Goal: Task Accomplishment & Management: Manage account settings

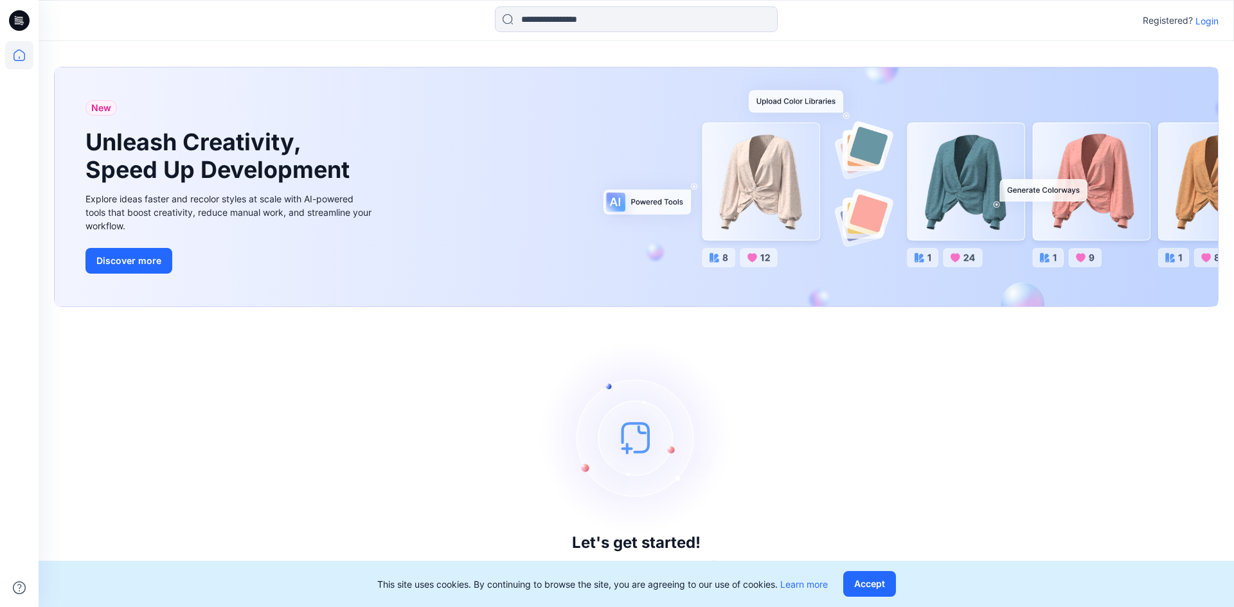
click at [900, 390] on div "Let's get started! Click New to add a style or create a folder." at bounding box center [636, 457] width 1164 height 269
click at [1202, 23] on p "Login" at bounding box center [1206, 20] width 23 height 13
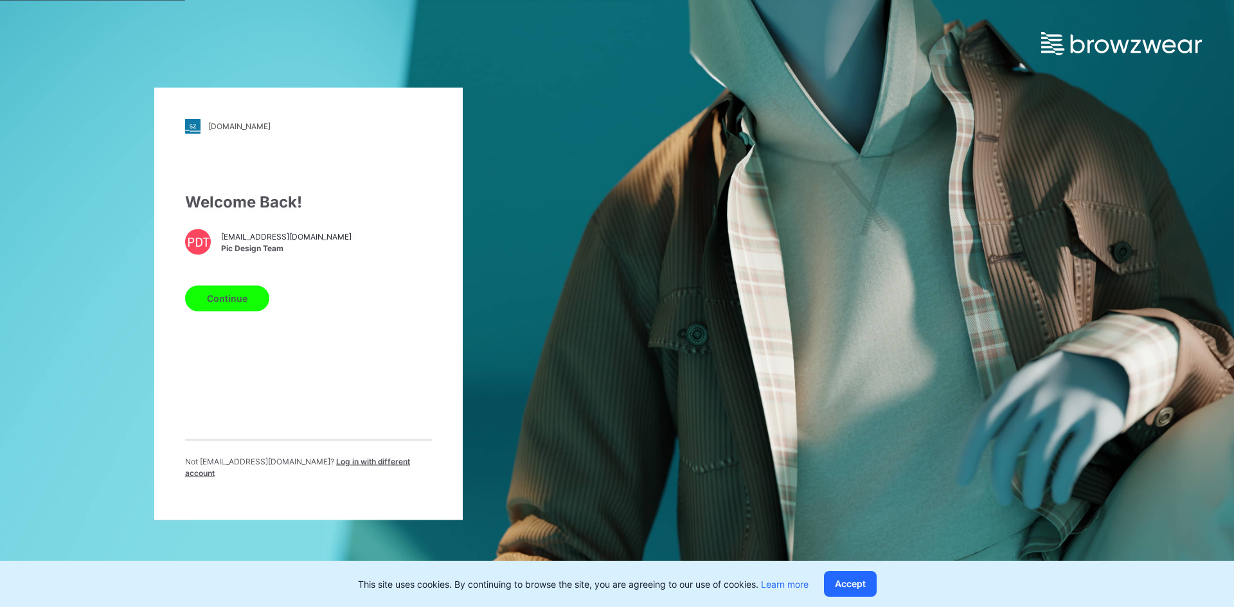
click at [220, 306] on button "Continue" at bounding box center [227, 298] width 84 height 26
click at [247, 311] on button "Continue" at bounding box center [227, 298] width 84 height 26
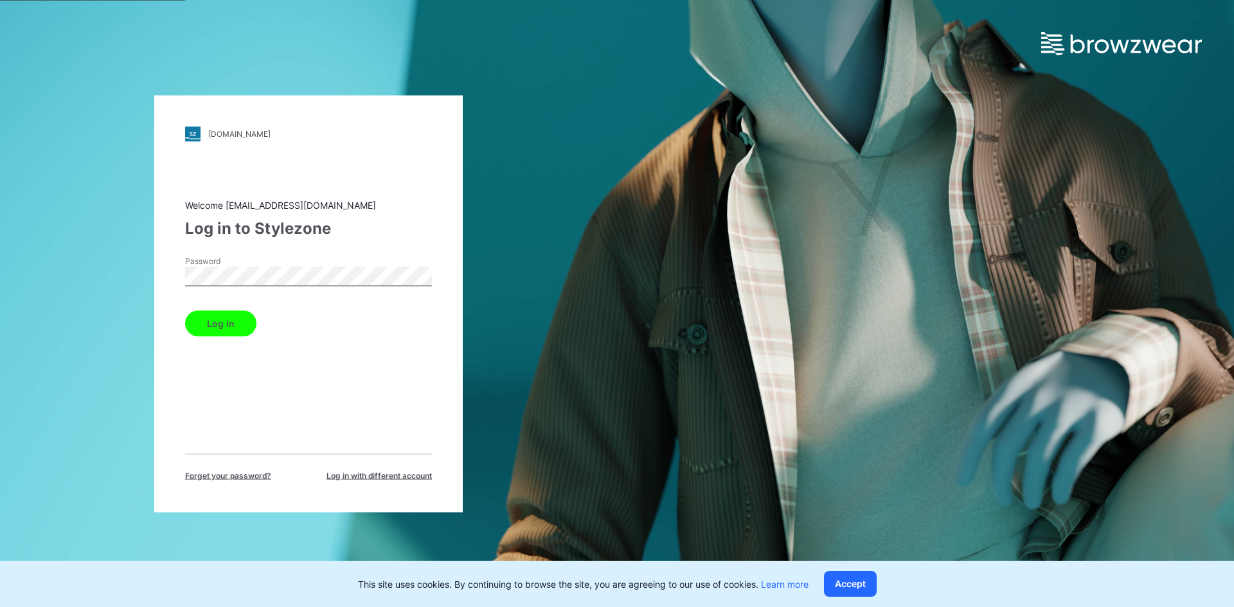
click at [229, 322] on button "Log in" at bounding box center [220, 323] width 71 height 26
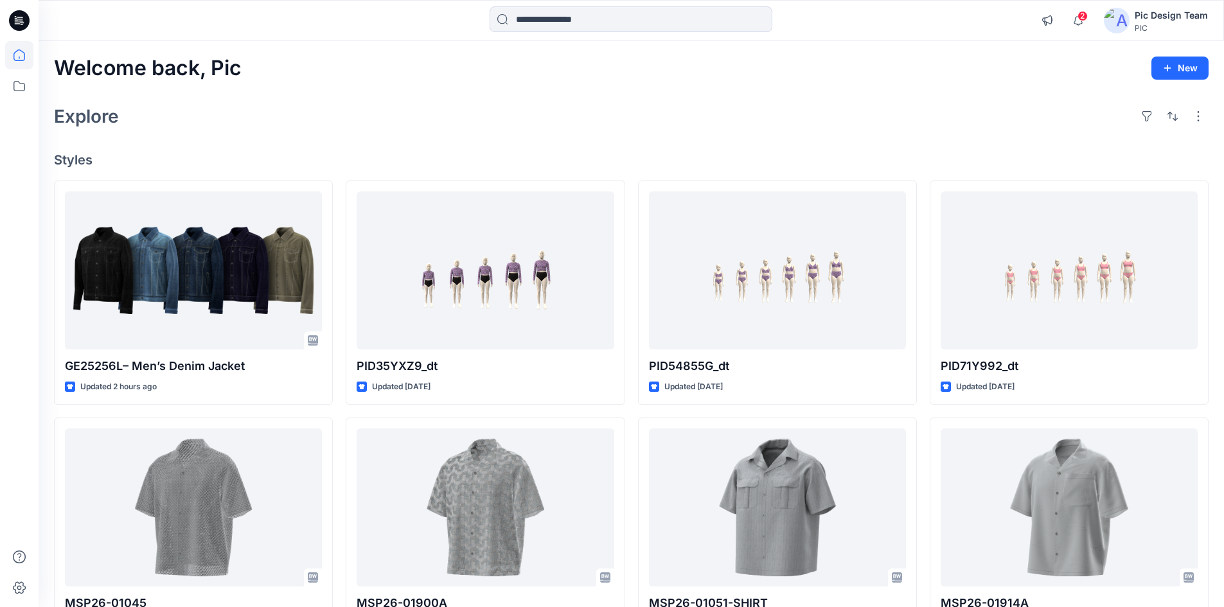
drag, startPoint x: 407, startPoint y: 101, endPoint x: 483, endPoint y: 120, distance: 78.9
click at [408, 101] on div "Explore" at bounding box center [631, 116] width 1155 height 31
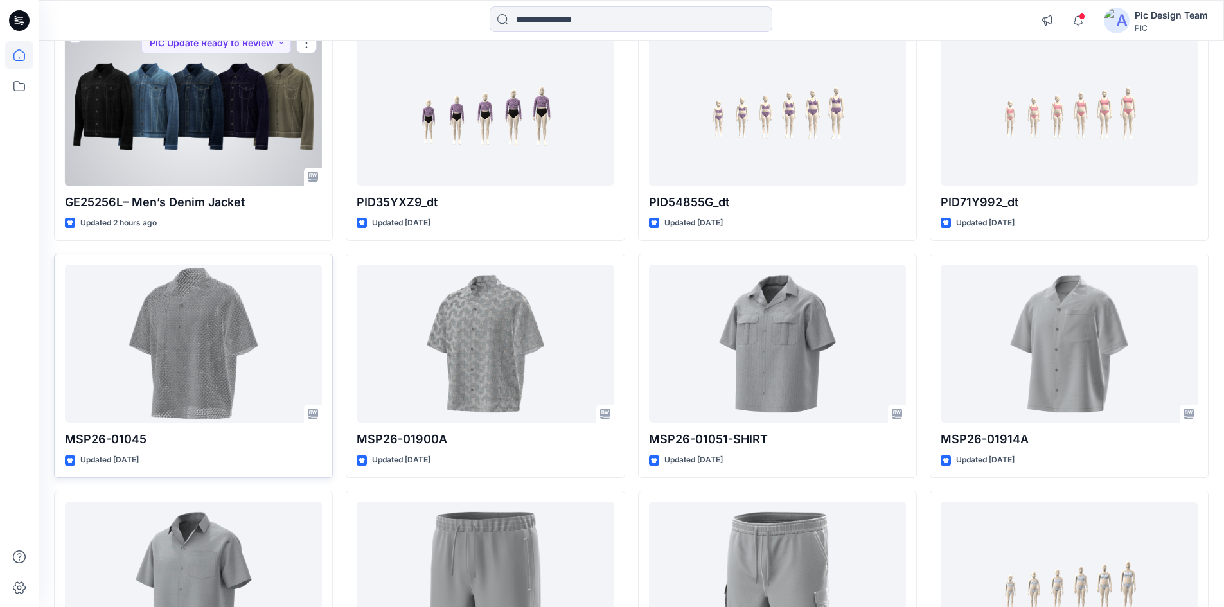
scroll to position [193, 0]
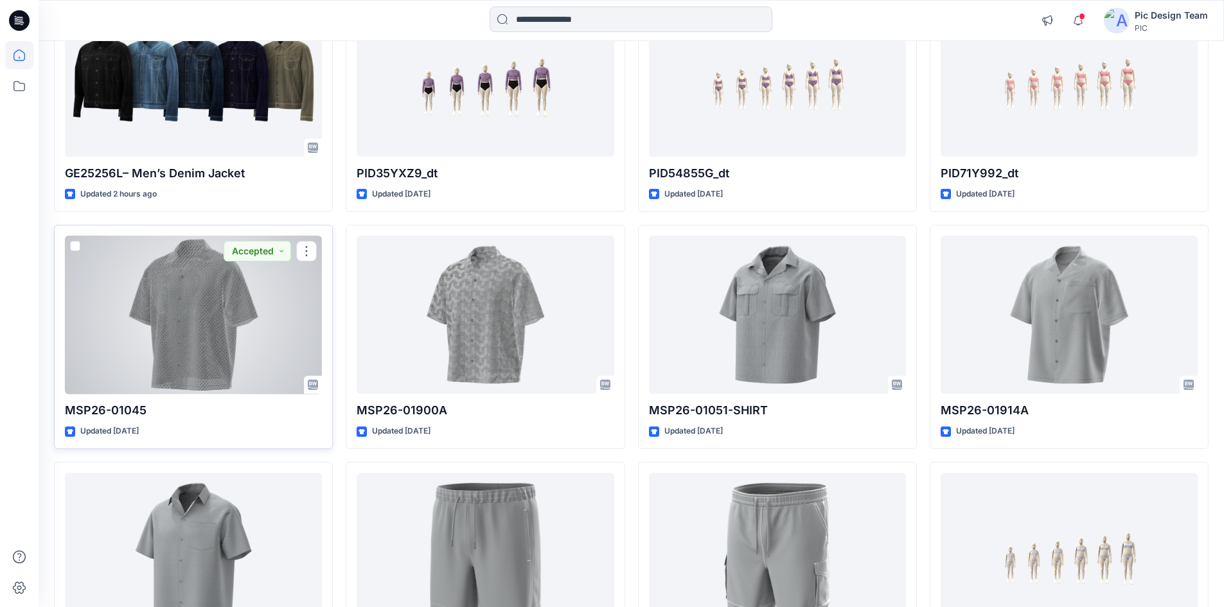
click at [253, 346] on div at bounding box center [193, 315] width 257 height 159
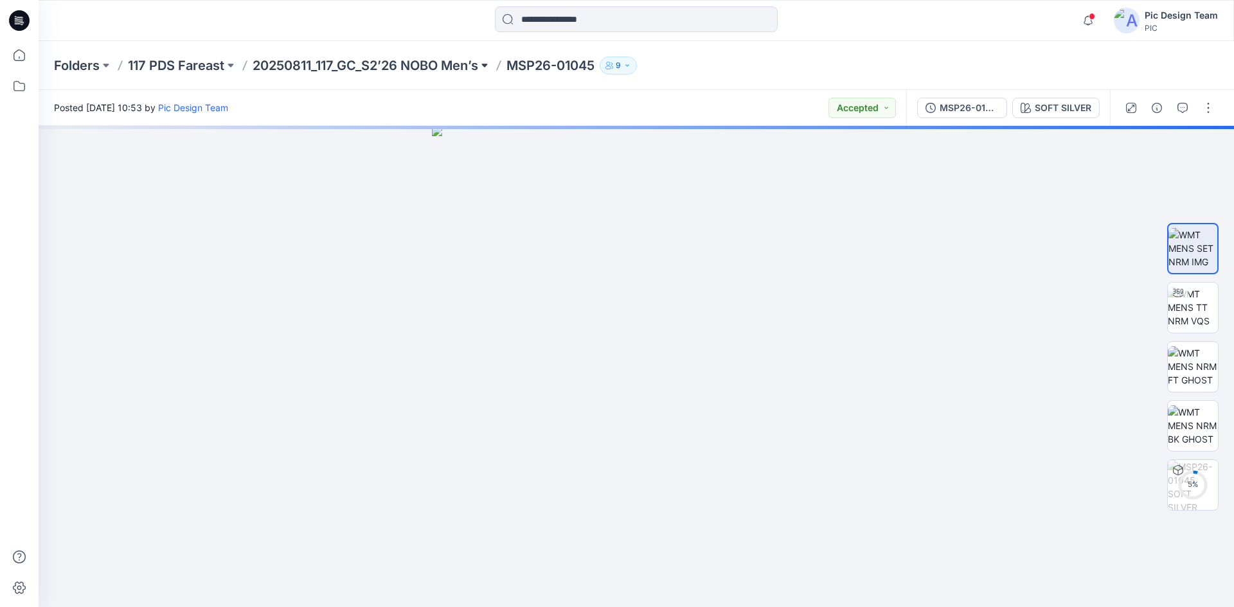
click at [486, 69] on button at bounding box center [484, 66] width 13 height 18
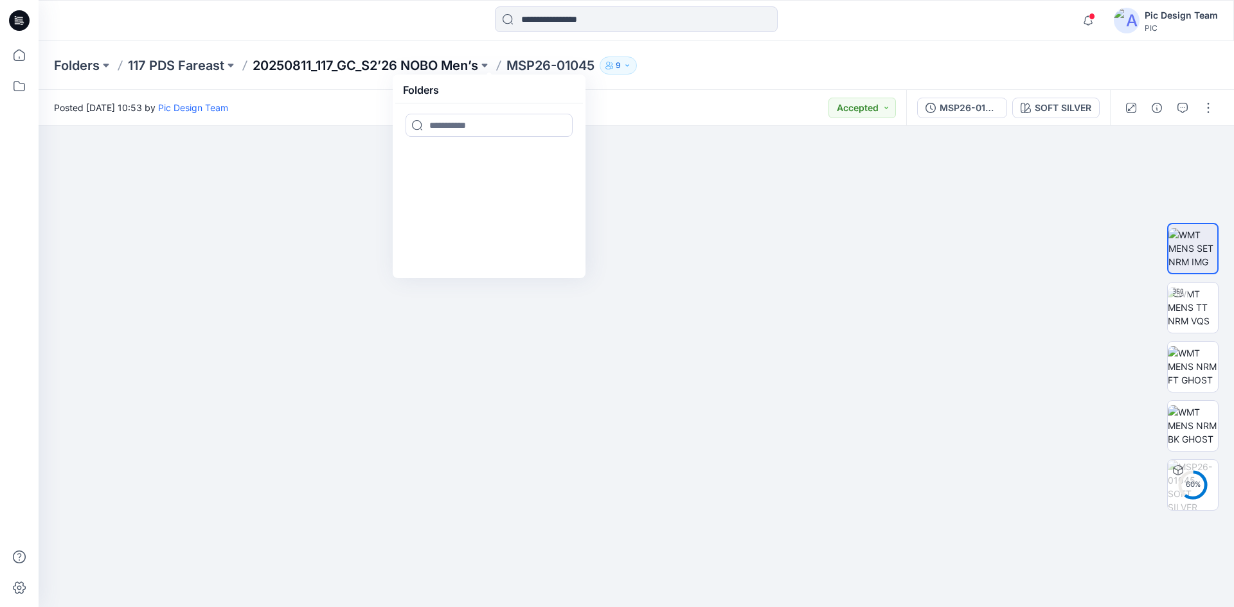
click at [434, 62] on p "20250811_117_GC_S2’26 NOBO Men’s" at bounding box center [366, 66] width 226 height 18
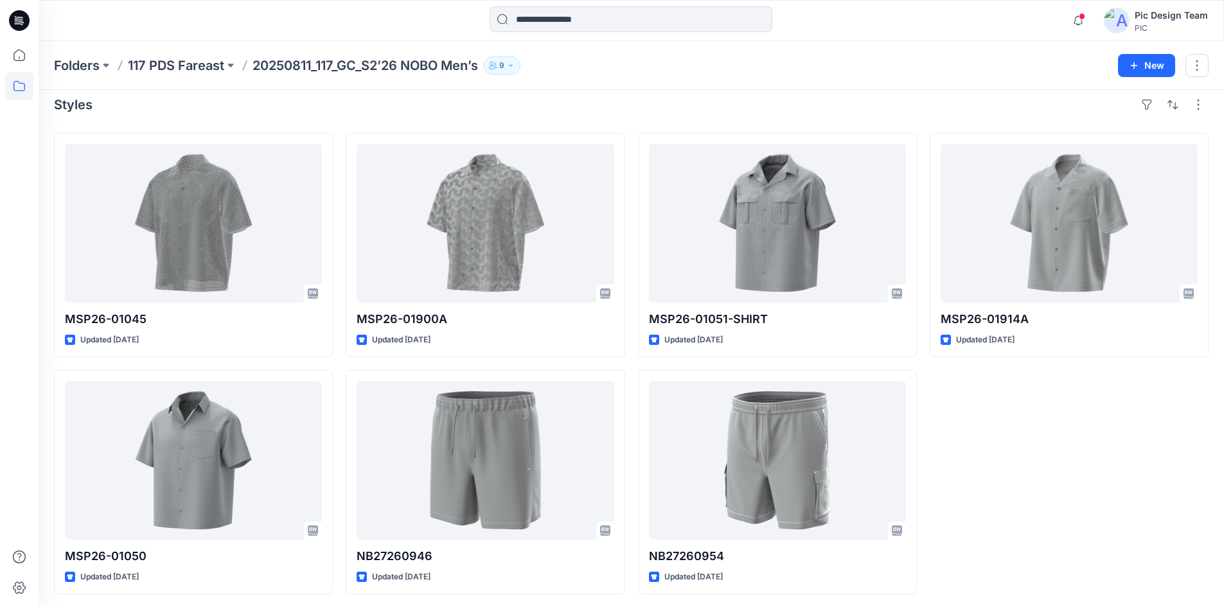
scroll to position [13, 0]
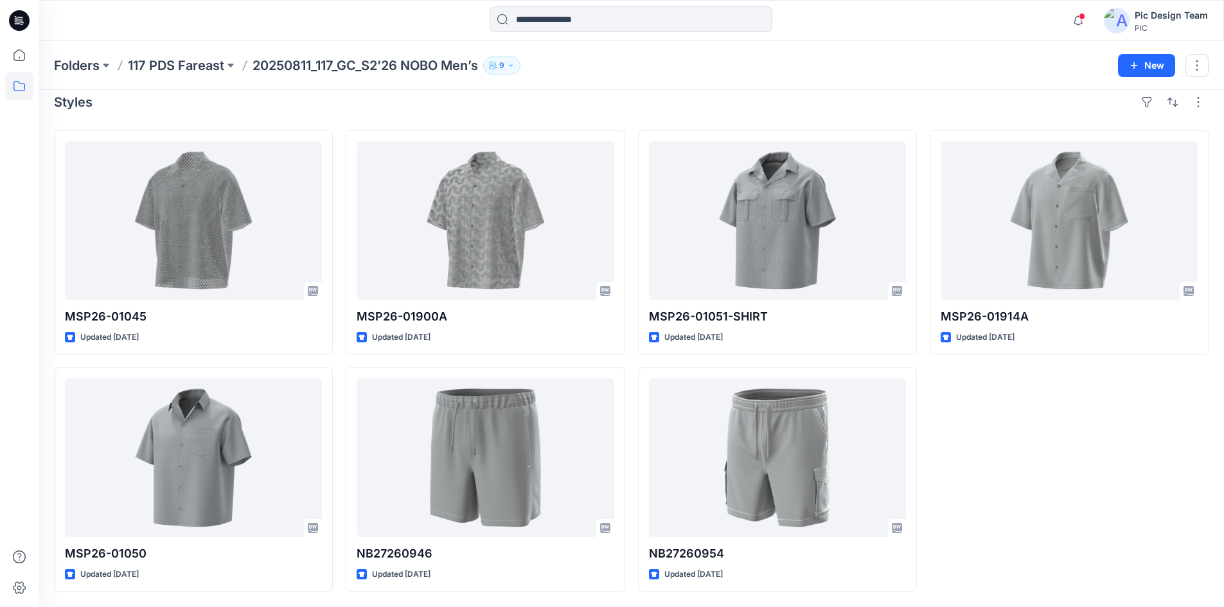
click at [28, 24] on icon at bounding box center [19, 20] width 21 height 21
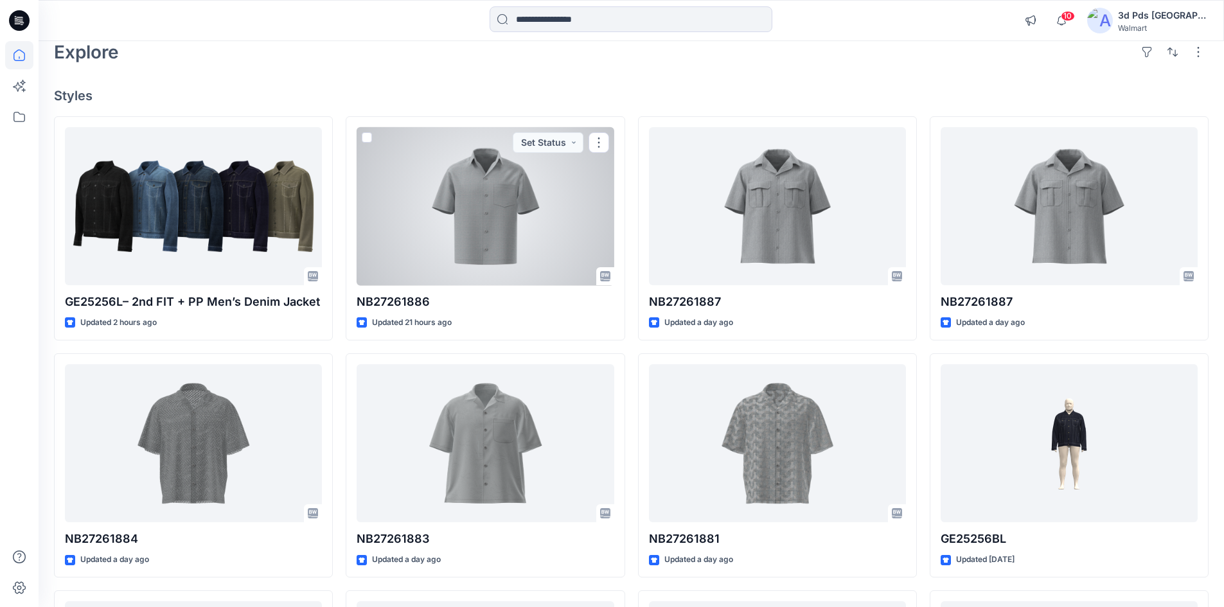
scroll to position [129, 0]
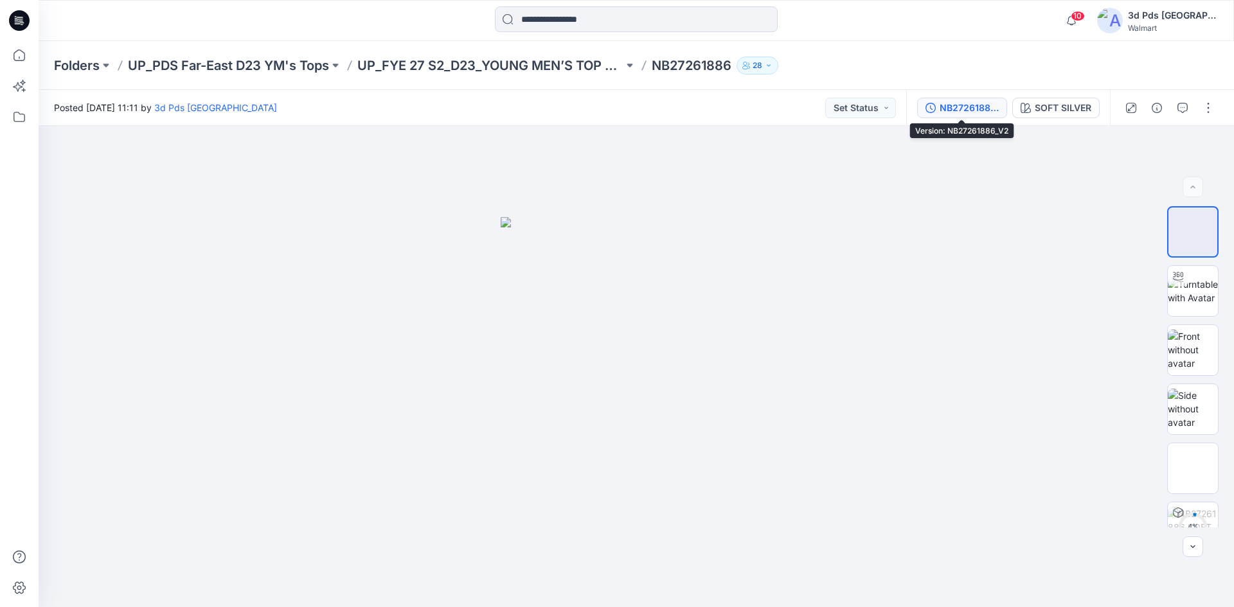
click at [966, 107] on div "NB27261886_V2" at bounding box center [968, 108] width 59 height 14
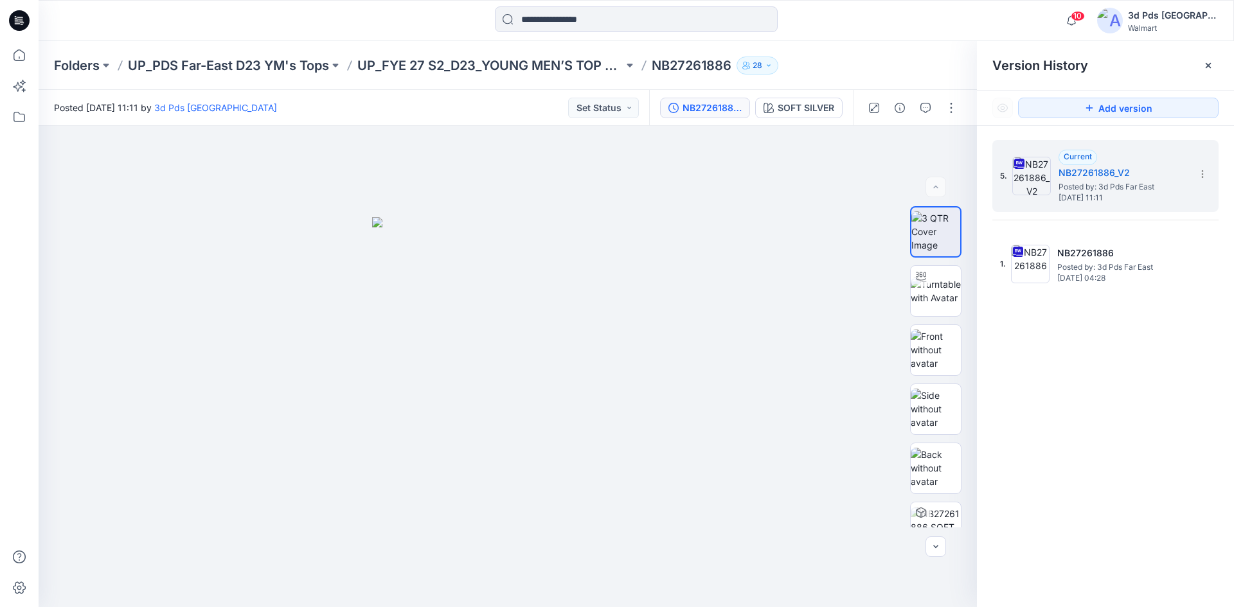
click at [1186, 20] on div "3d Pds [GEOGRAPHIC_DATA]" at bounding box center [1173, 15] width 90 height 15
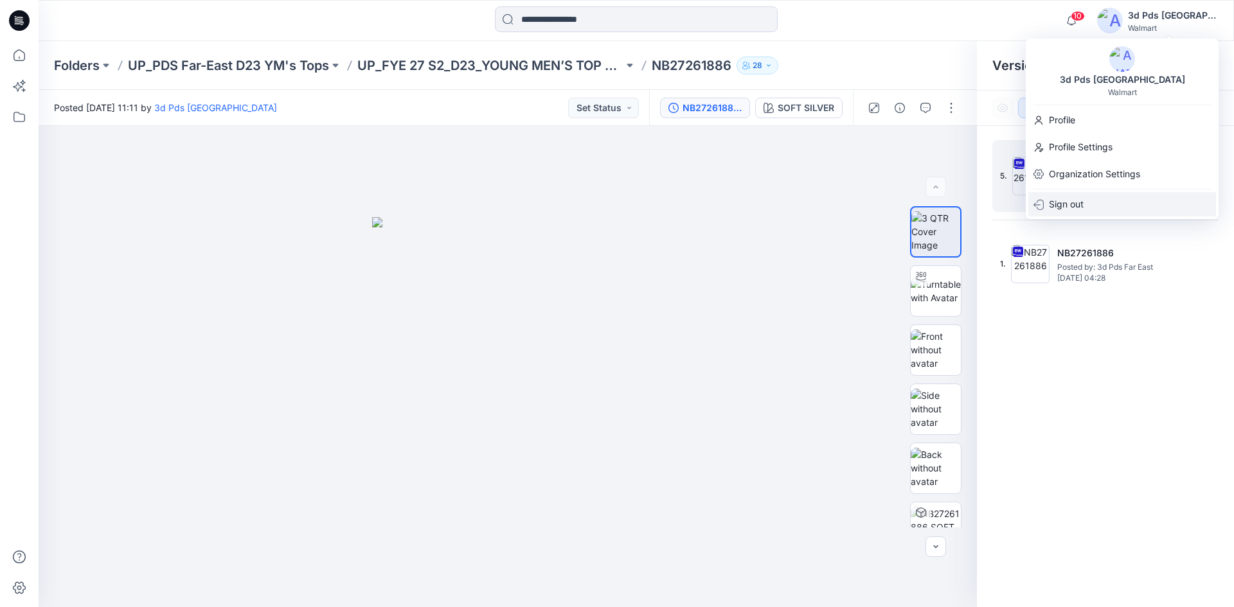
click at [1066, 209] on p "Sign out" at bounding box center [1066, 204] width 35 height 24
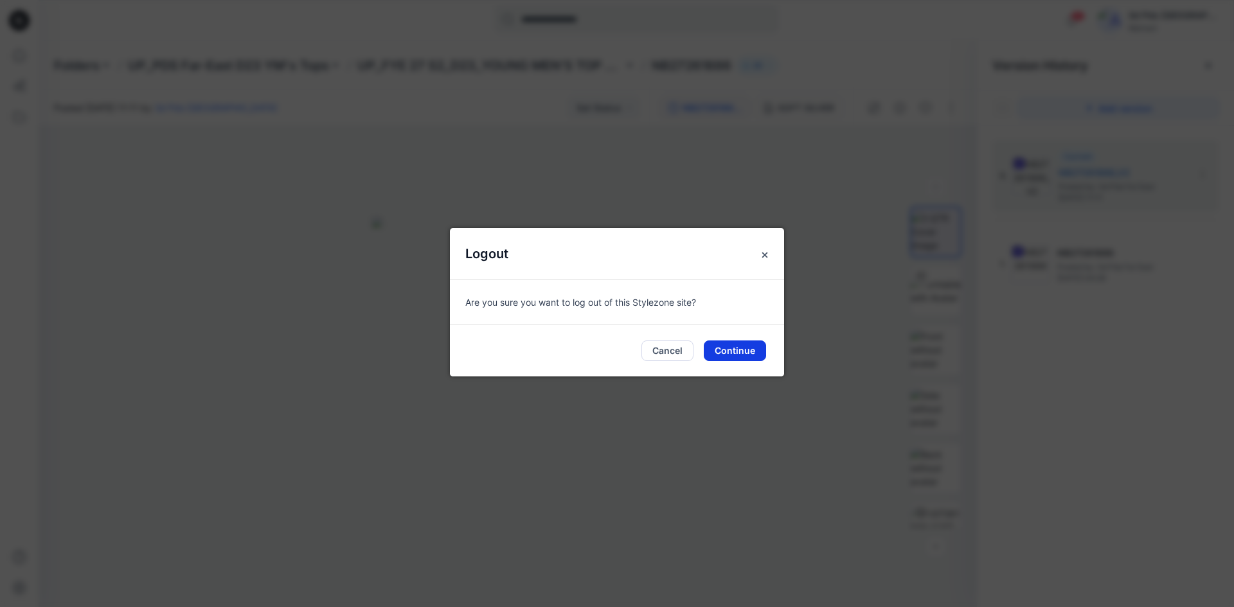
click at [732, 351] on button "Continue" at bounding box center [735, 351] width 62 height 21
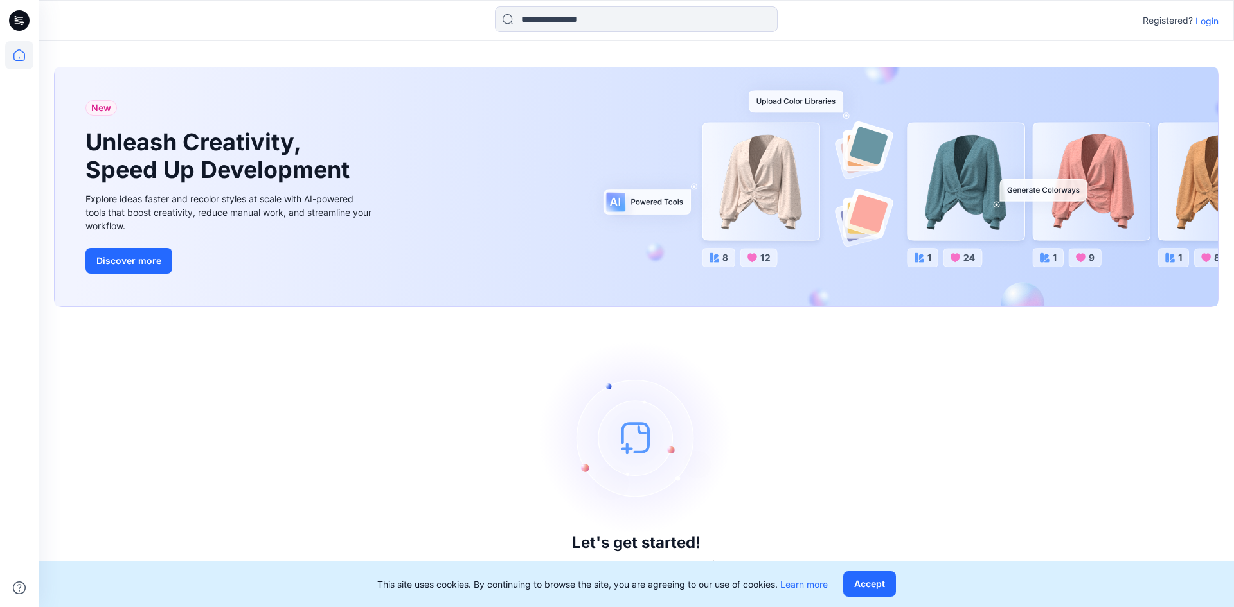
click at [1211, 25] on p "Login" at bounding box center [1206, 20] width 23 height 13
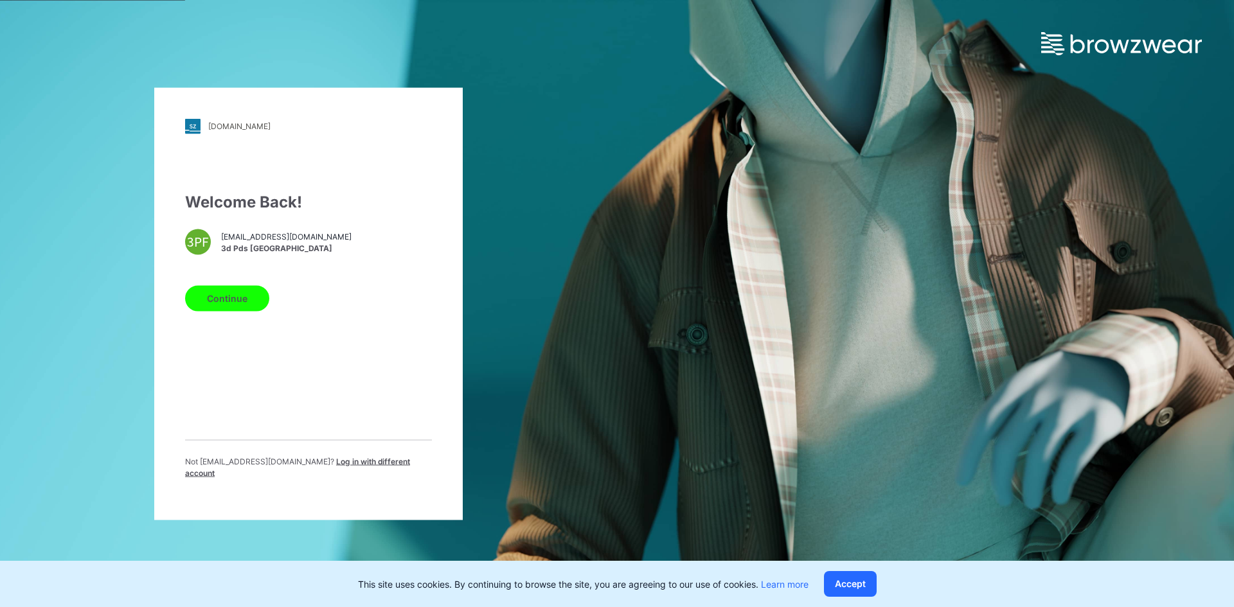
click at [243, 305] on button "Continue" at bounding box center [227, 298] width 84 height 26
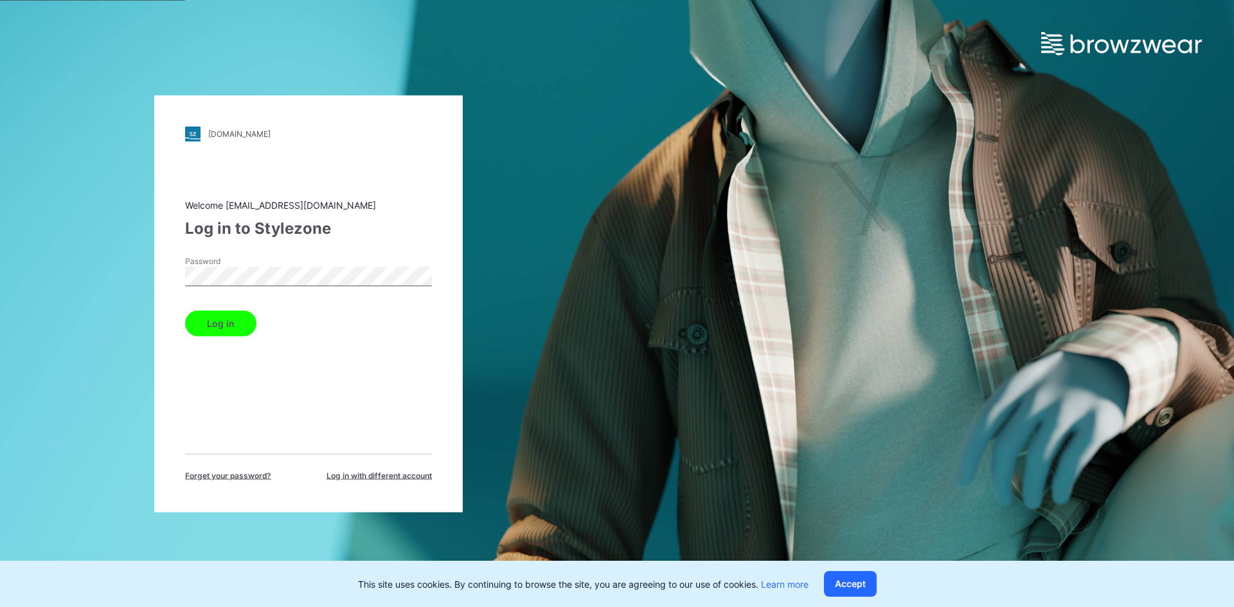
click at [386, 229] on div "Log in to Stylezone" at bounding box center [308, 228] width 247 height 23
click at [130, 278] on div "walmart.stylezone.com Loading... Welcome 3d.pdsfe@pdsfar-east.com Log in to Sty…" at bounding box center [308, 303] width 617 height 607
click at [139, 274] on div "walmart.stylezone.com Loading... Welcome 3d.pdsfe@pdsfar-east.com Log in to Sty…" at bounding box center [308, 303] width 617 height 607
click at [108, 280] on div "walmart.stylezone.com Loading... Welcome 3d.pdsfe@pdsfar-east.com Log in to Sty…" at bounding box center [308, 303] width 617 height 607
click at [349, 331] on div "Log in" at bounding box center [308, 320] width 247 height 31
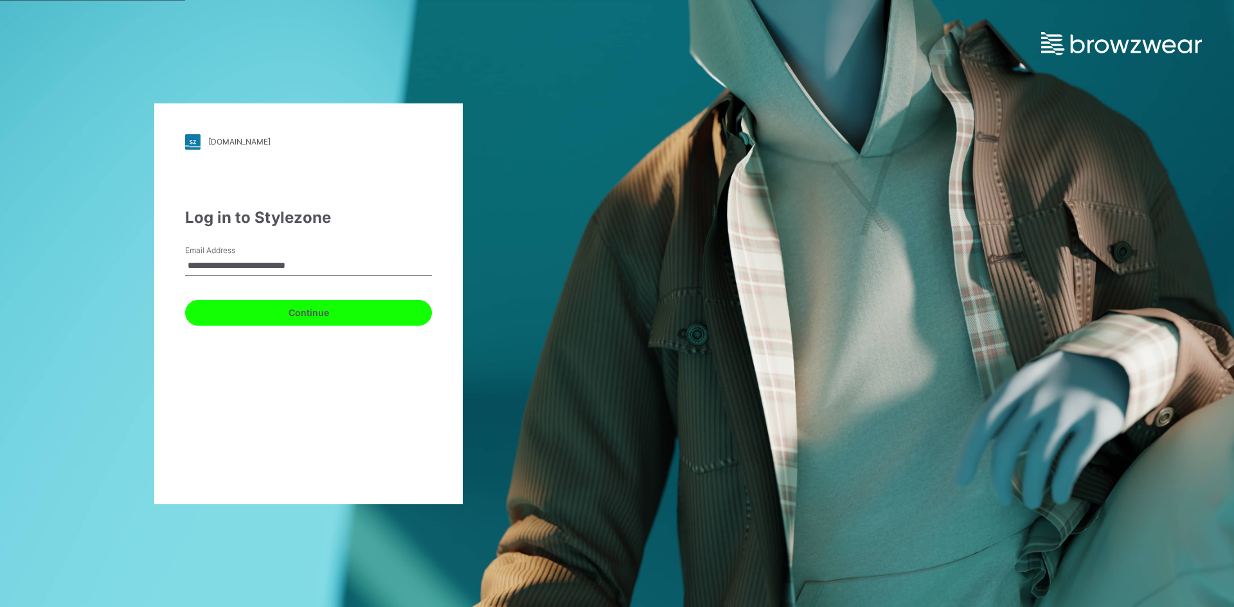
click at [254, 313] on button "Continue" at bounding box center [308, 313] width 247 height 26
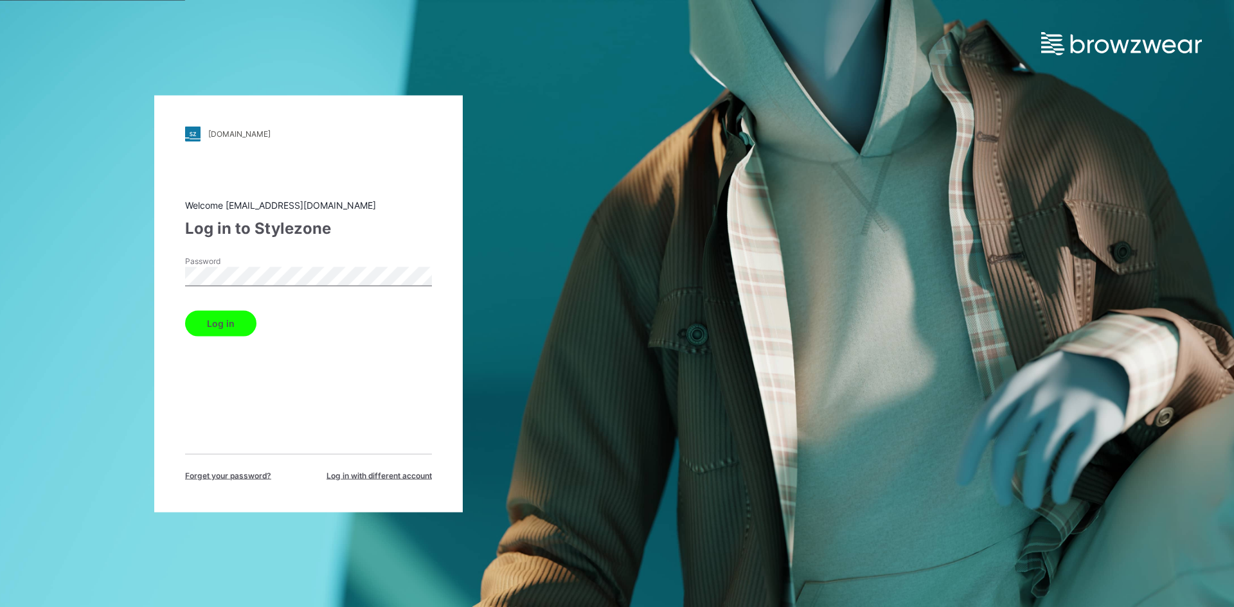
click at [227, 330] on button "Log in" at bounding box center [220, 323] width 71 height 26
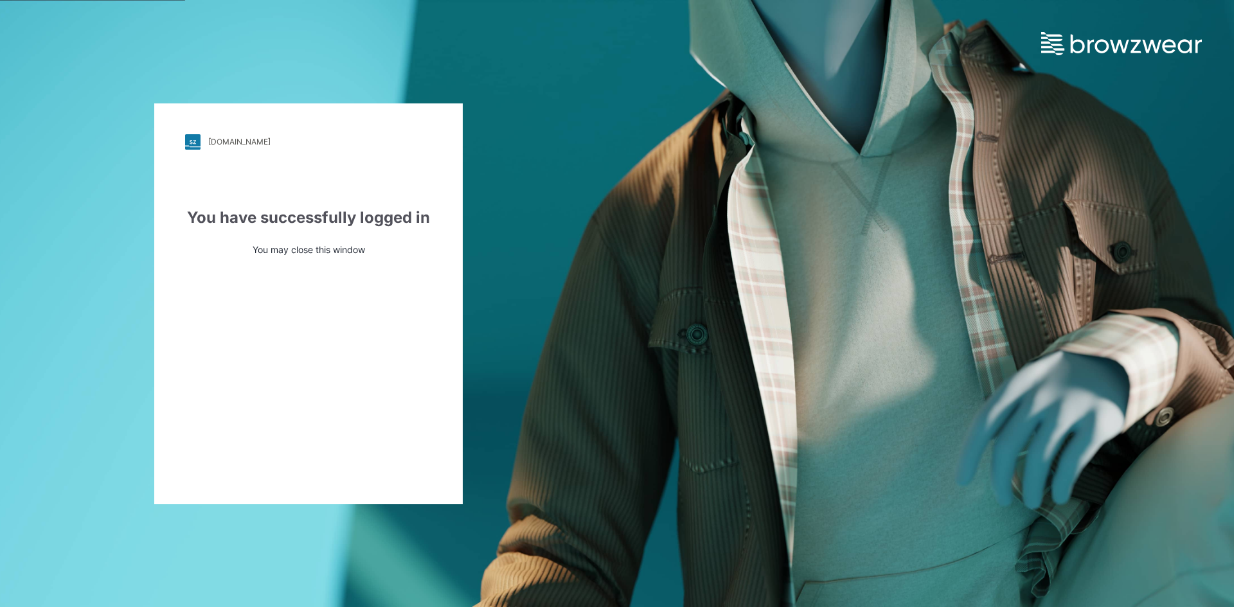
click at [511, 36] on div "[DOMAIN_NAME] Loading... You have successfully logged in You may close this win…" at bounding box center [308, 303] width 617 height 607
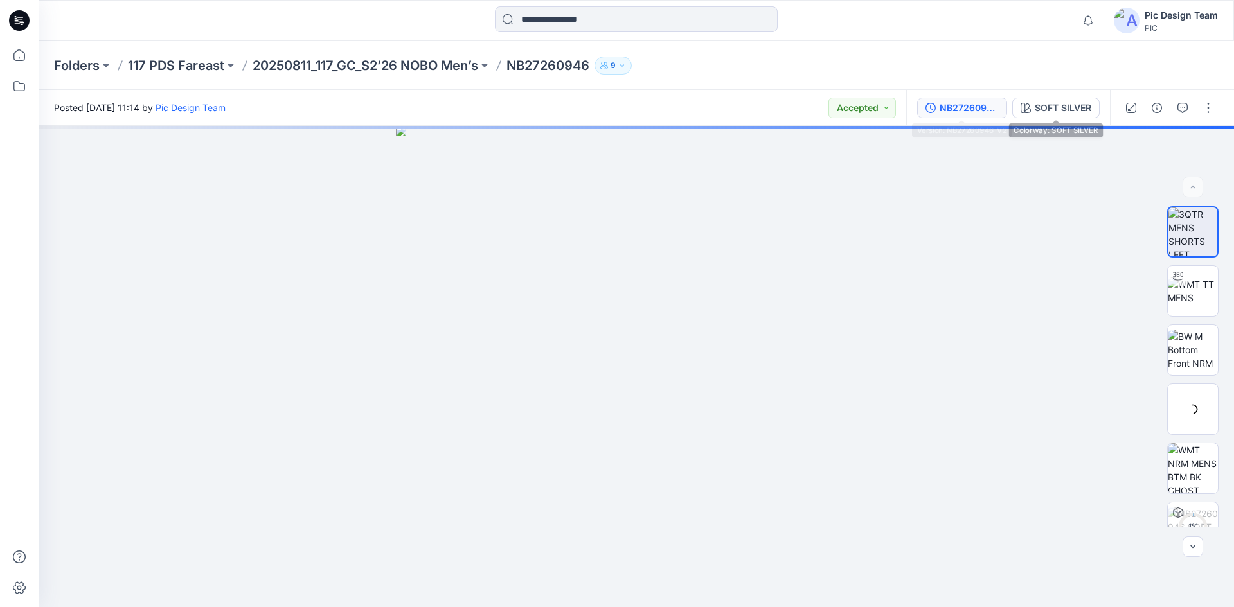
click at [979, 103] on div "NB27260946-V2" at bounding box center [968, 108] width 59 height 14
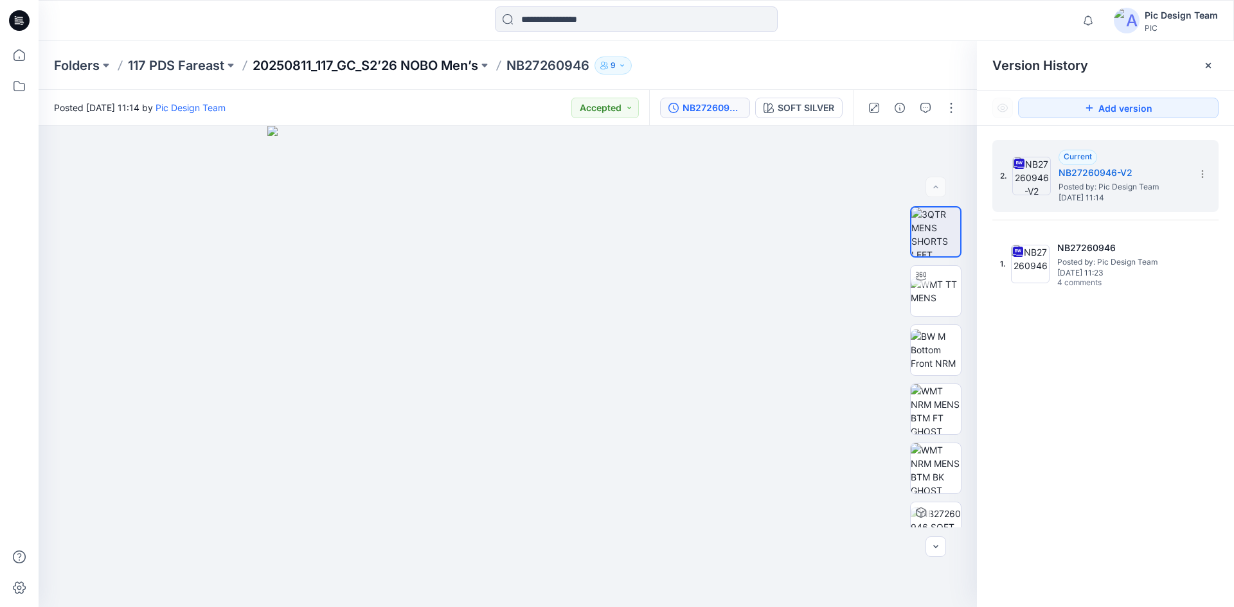
click at [406, 66] on p "20250811_117_GC_S2’26 NOBO Men’s" at bounding box center [366, 66] width 226 height 18
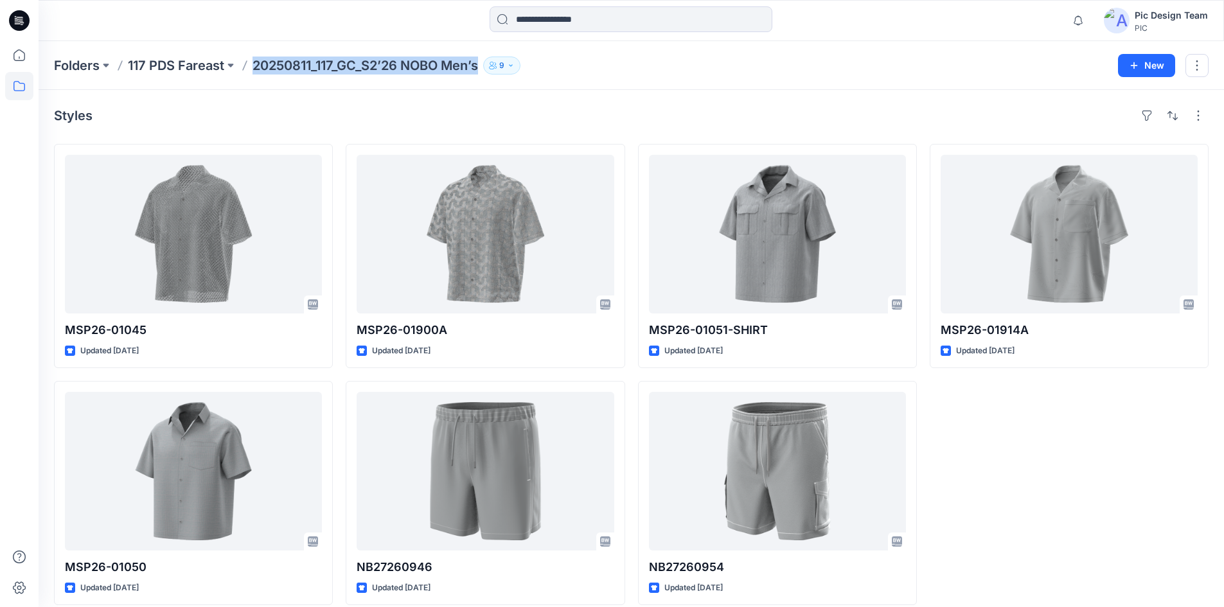
drag, startPoint x: 483, startPoint y: 69, endPoint x: 255, endPoint y: 66, distance: 227.5
click at [255, 66] on div "Folders 117 PDS Fareast 20250811_117_GC_S2’26 NOBO Men’s 9" at bounding box center [581, 66] width 1054 height 18
copy p "20250811_117_GC_S2’26 NOBO Men’s"
click at [427, 118] on div "Styles" at bounding box center [631, 115] width 1155 height 21
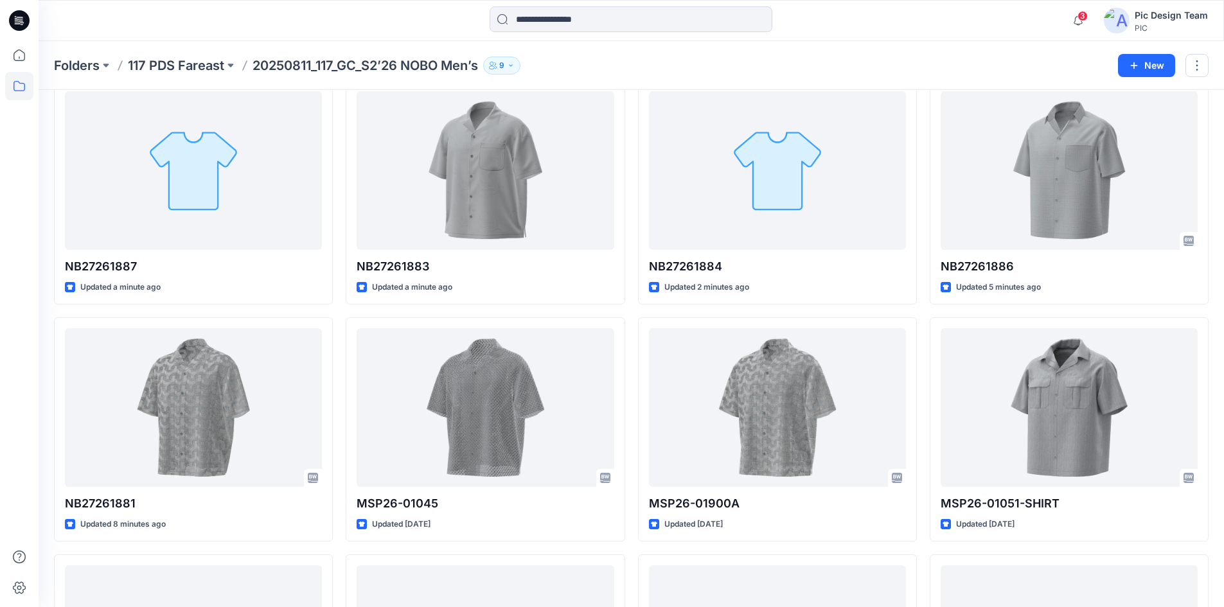
scroll to position [64, 0]
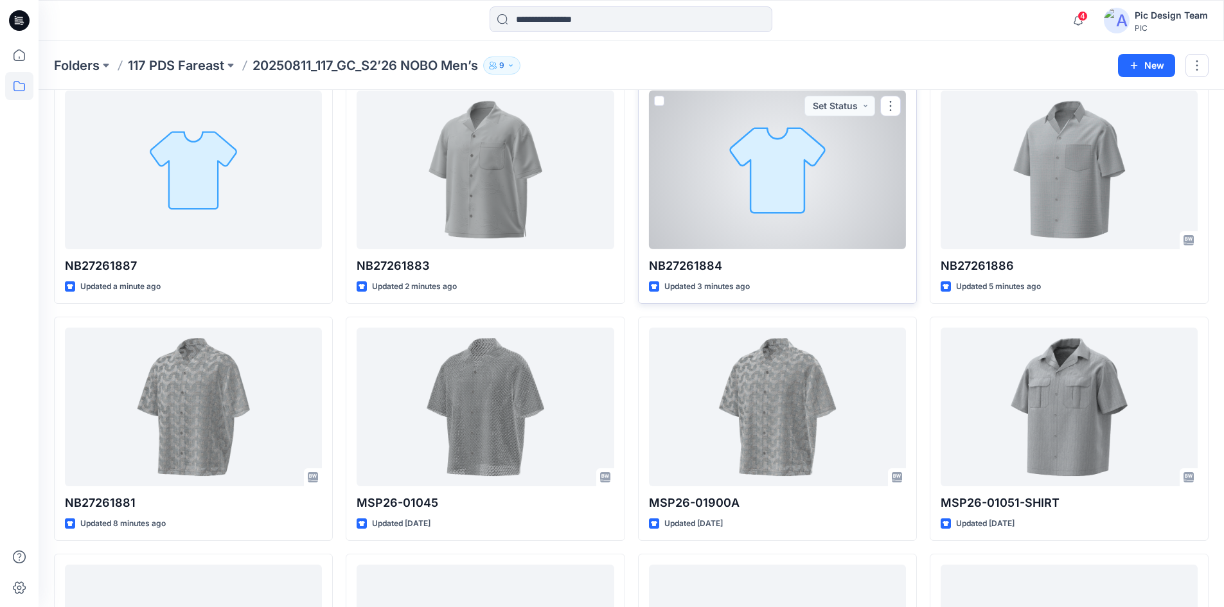
click at [817, 178] on div at bounding box center [777, 170] width 257 height 159
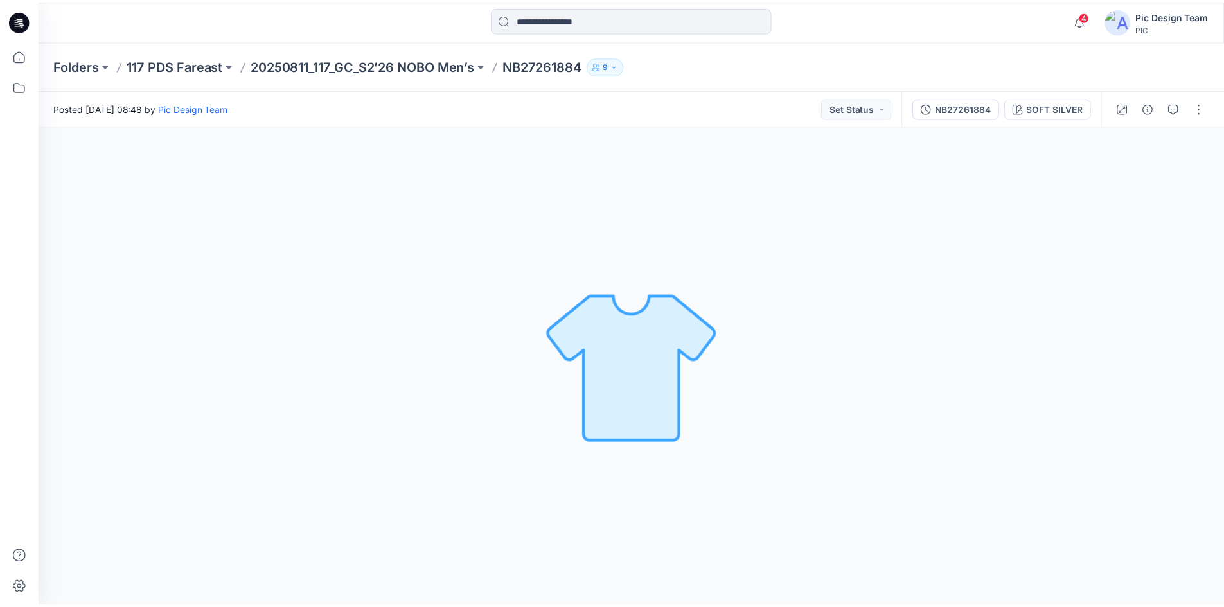
scroll to position [64, 0]
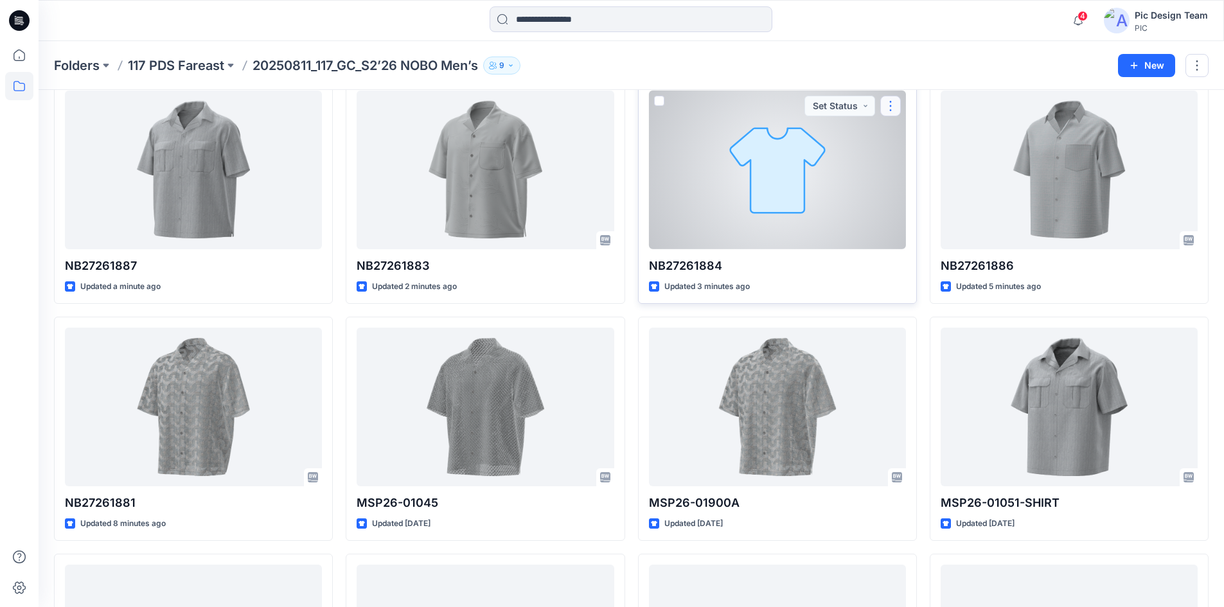
click at [897, 106] on button "button" at bounding box center [890, 106] width 21 height 21
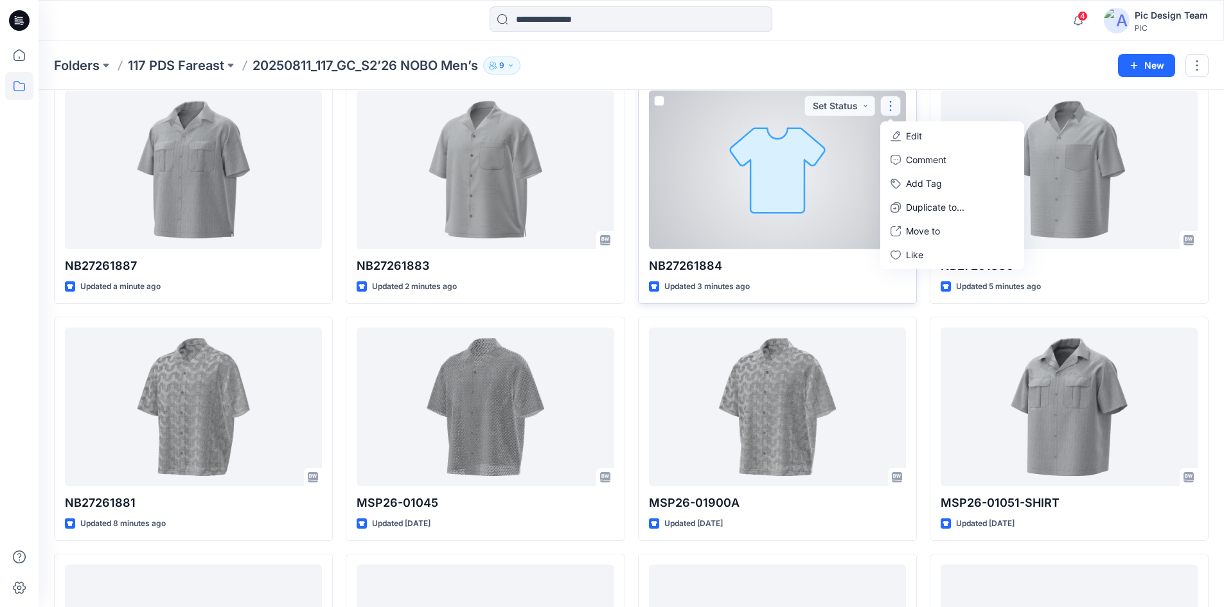
click at [916, 136] on p "Edit" at bounding box center [914, 135] width 16 height 13
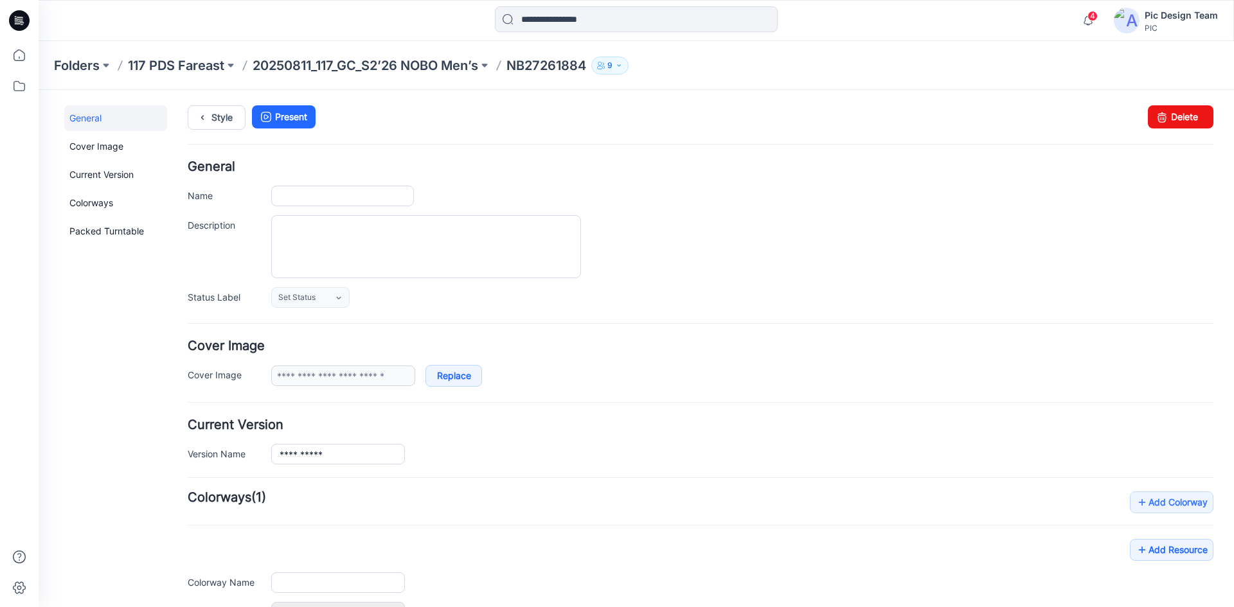
type input "**********"
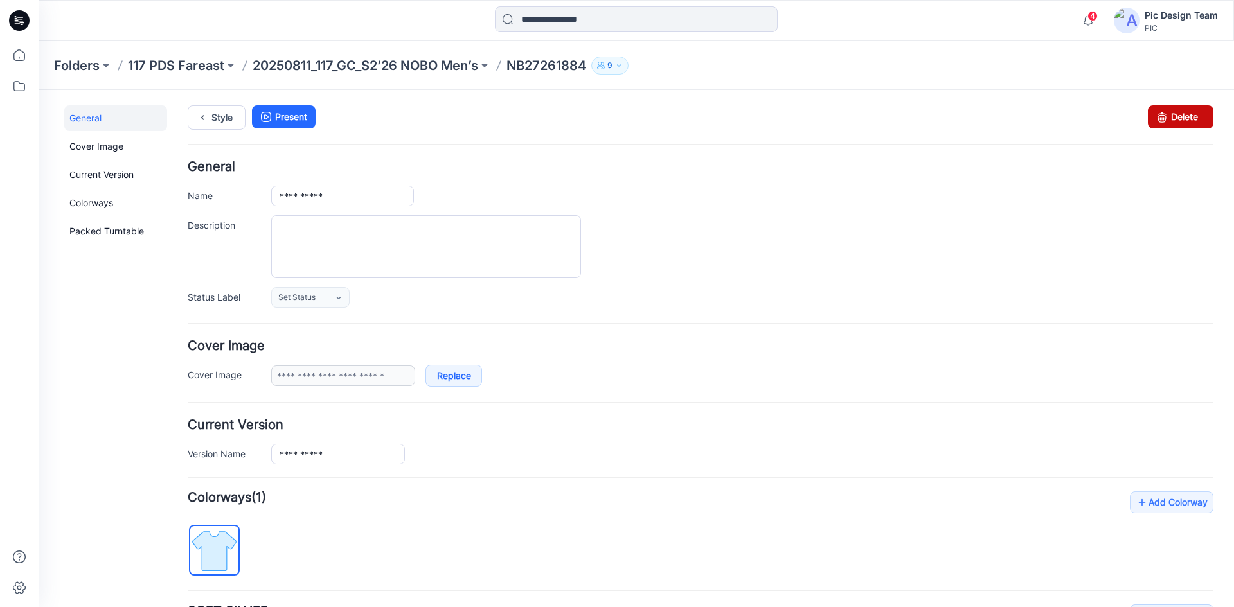
drag, startPoint x: 1158, startPoint y: 120, endPoint x: 713, endPoint y: 155, distance: 446.7
click at [1158, 120] on icon at bounding box center [1162, 116] width 18 height 23
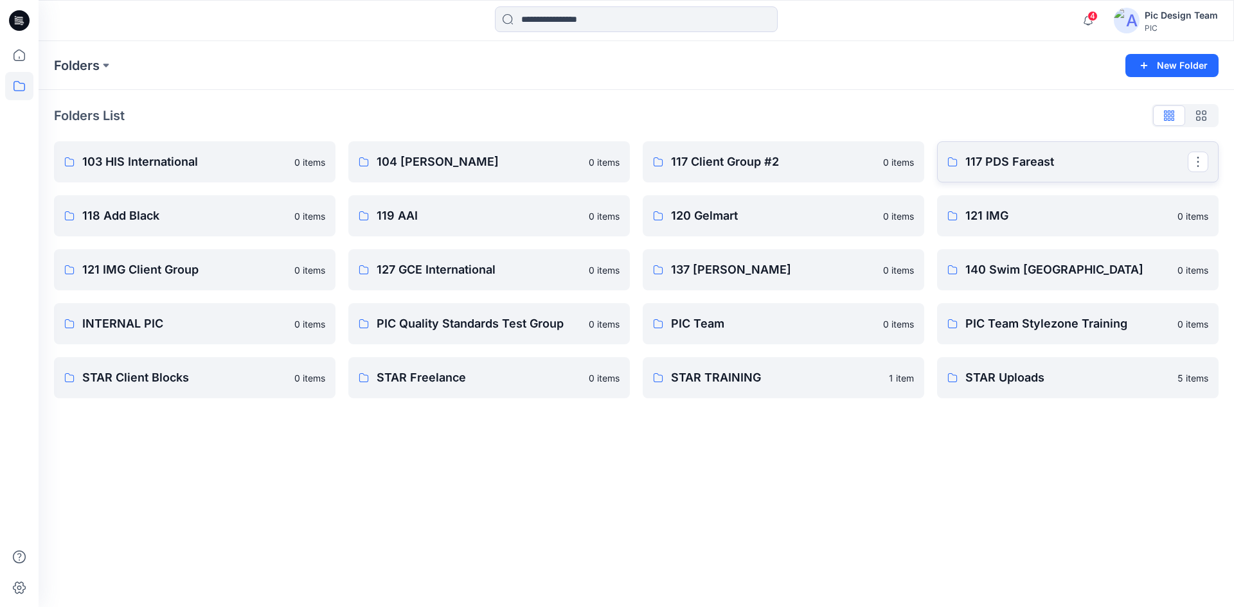
click at [991, 166] on p "117 PDS Fareast" at bounding box center [1076, 162] width 222 height 18
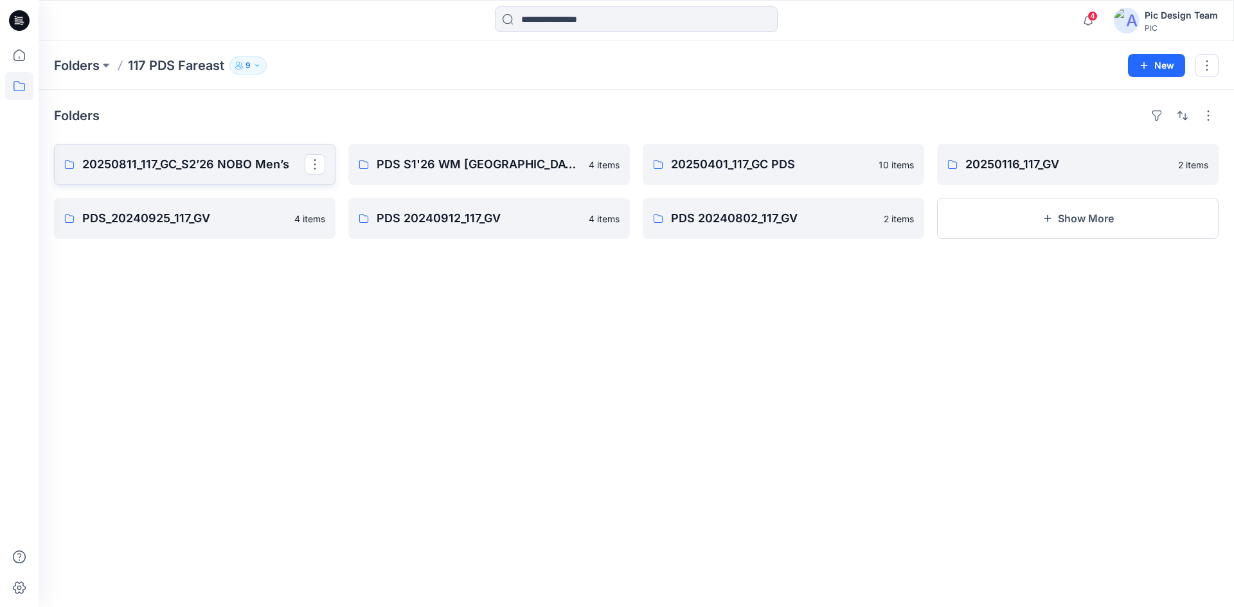
click at [229, 166] on p "20250811_117_GC_S2’26 NOBO Men’s" at bounding box center [193, 164] width 222 height 18
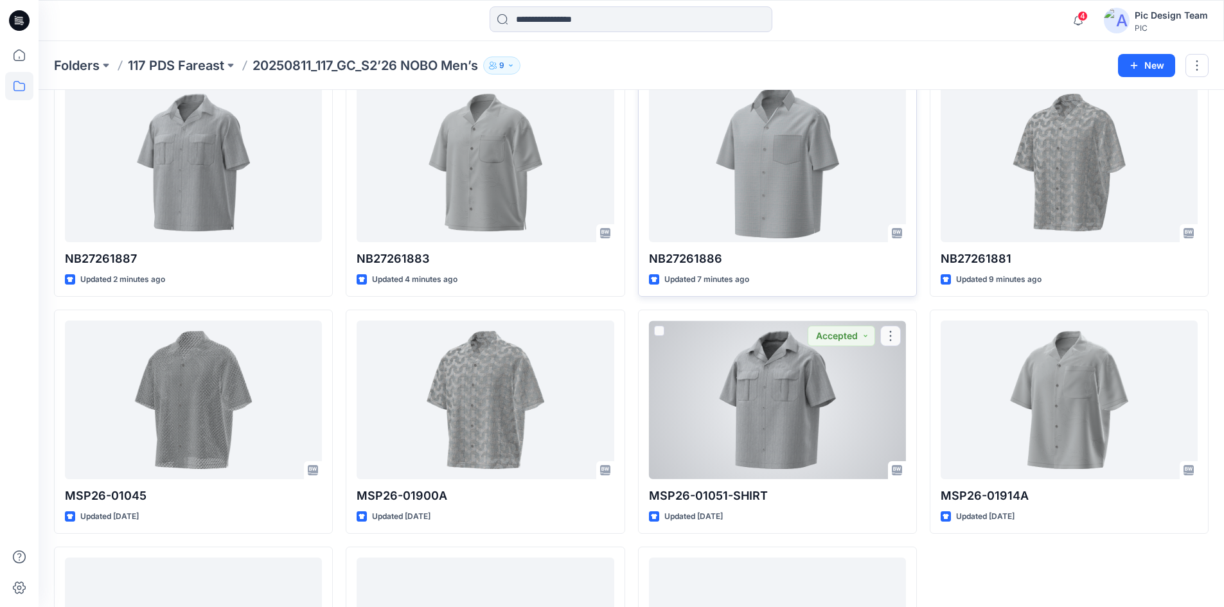
scroll to position [251, 0]
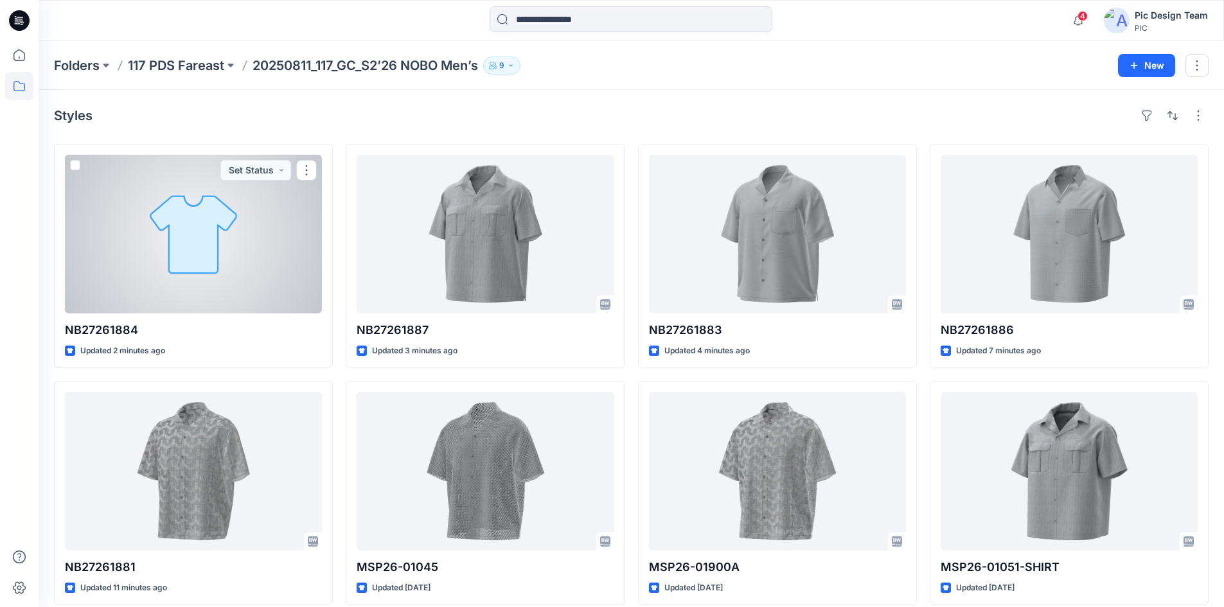
click at [188, 250] on div at bounding box center [193, 234] width 257 height 159
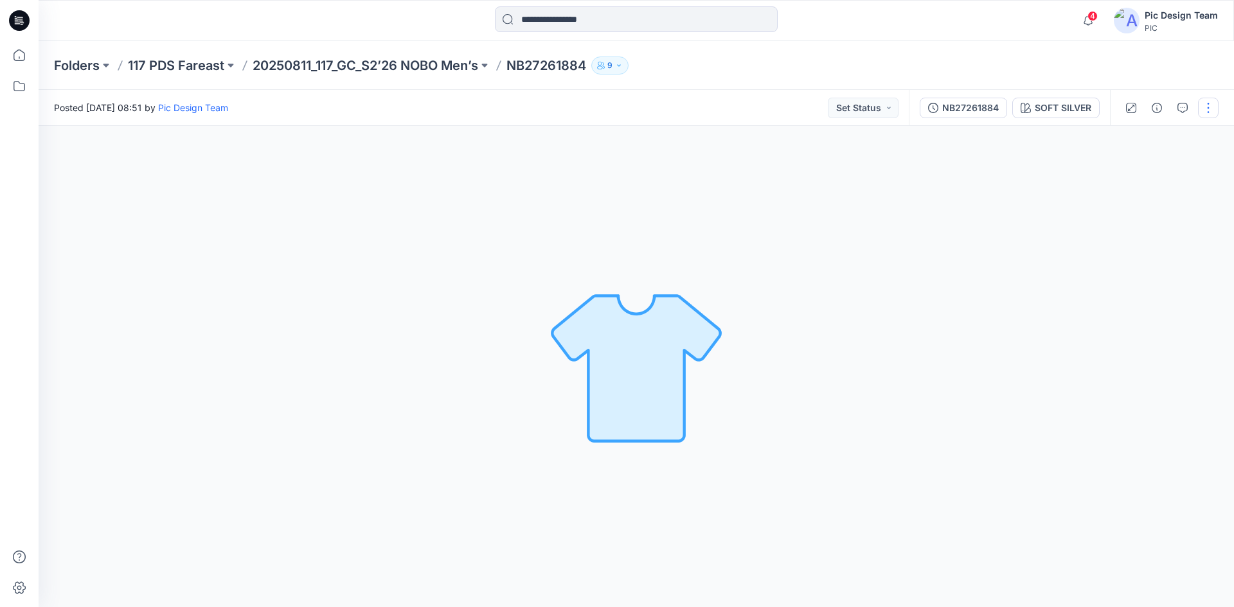
click at [1207, 114] on button "button" at bounding box center [1208, 108] width 21 height 21
click at [1147, 168] on button "Edit" at bounding box center [1154, 174] width 118 height 24
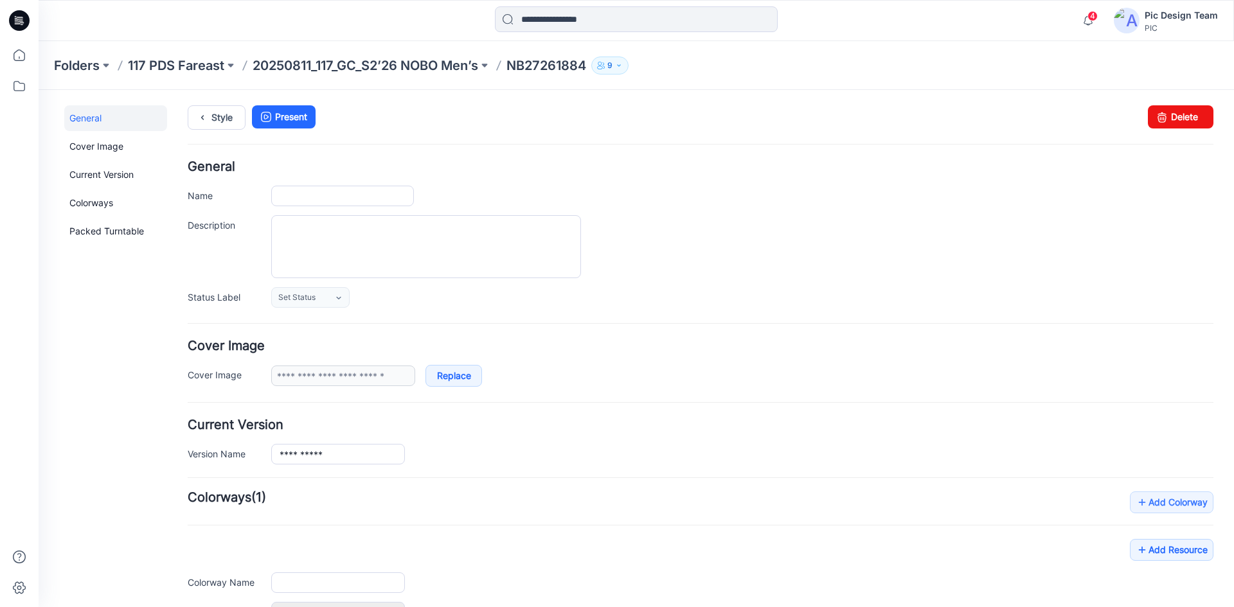
type input "**********"
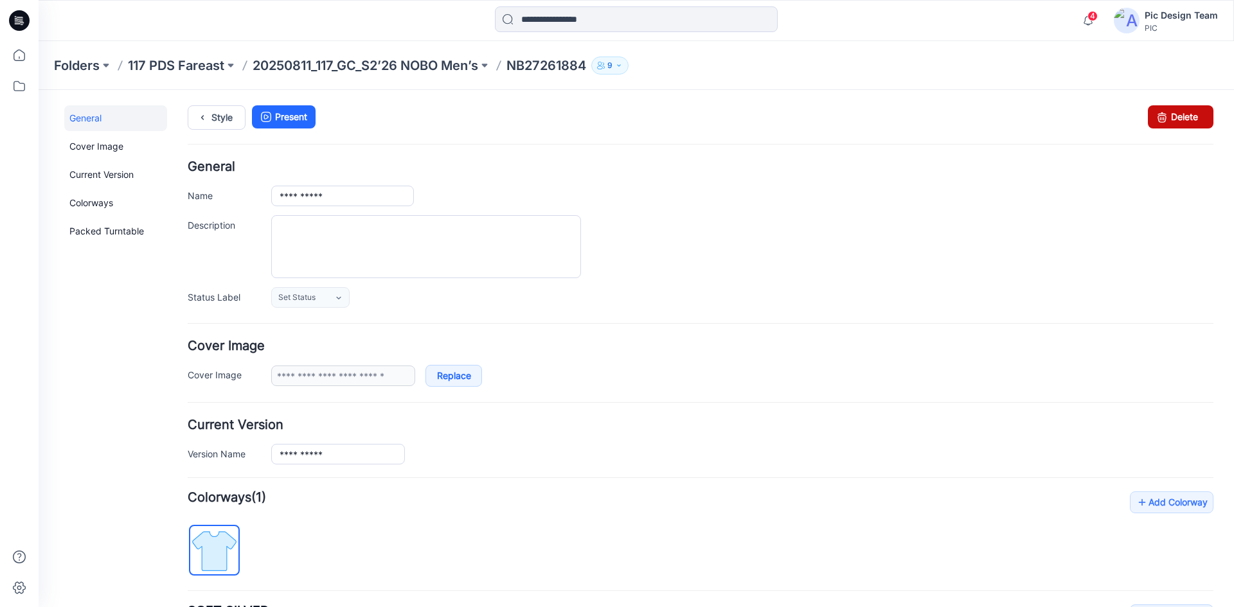
click at [1196, 115] on link "Delete" at bounding box center [1181, 116] width 66 height 23
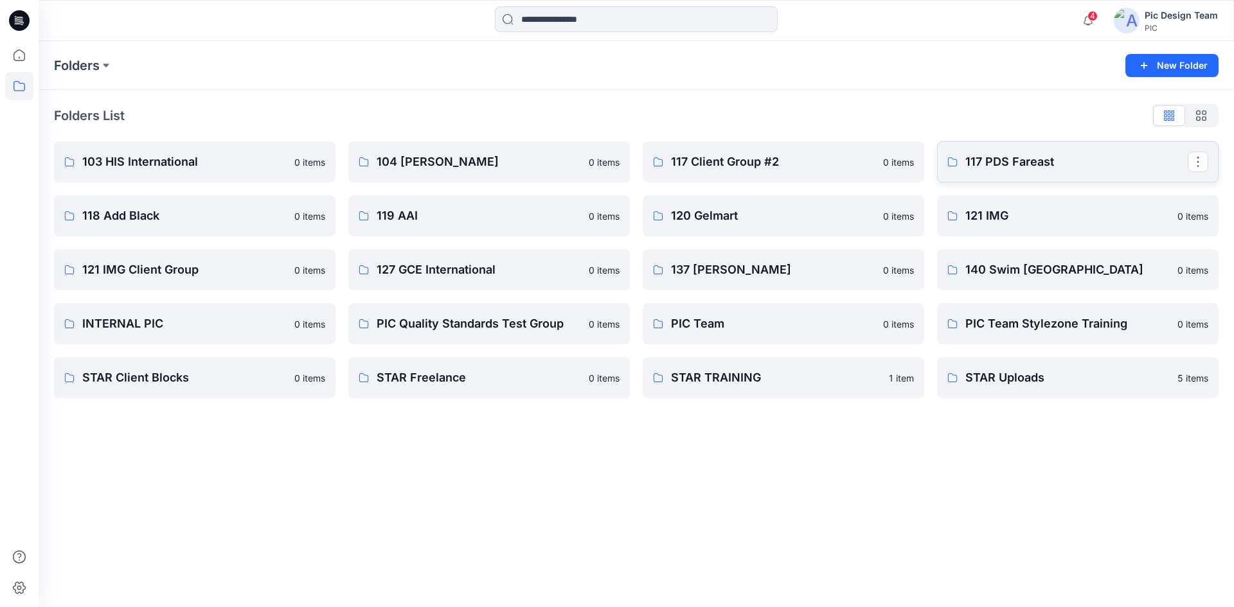
click at [1047, 159] on p "117 PDS Fareast" at bounding box center [1076, 162] width 222 height 18
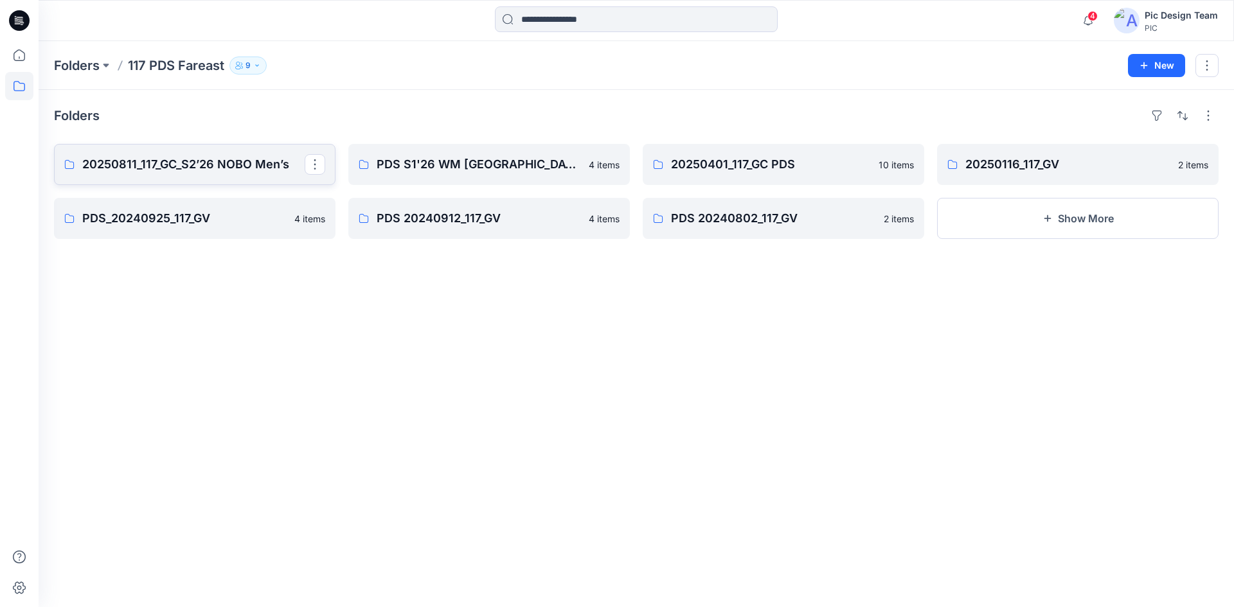
click at [198, 162] on p "20250811_117_GC_S2’26 NOBO Men’s" at bounding box center [193, 164] width 222 height 18
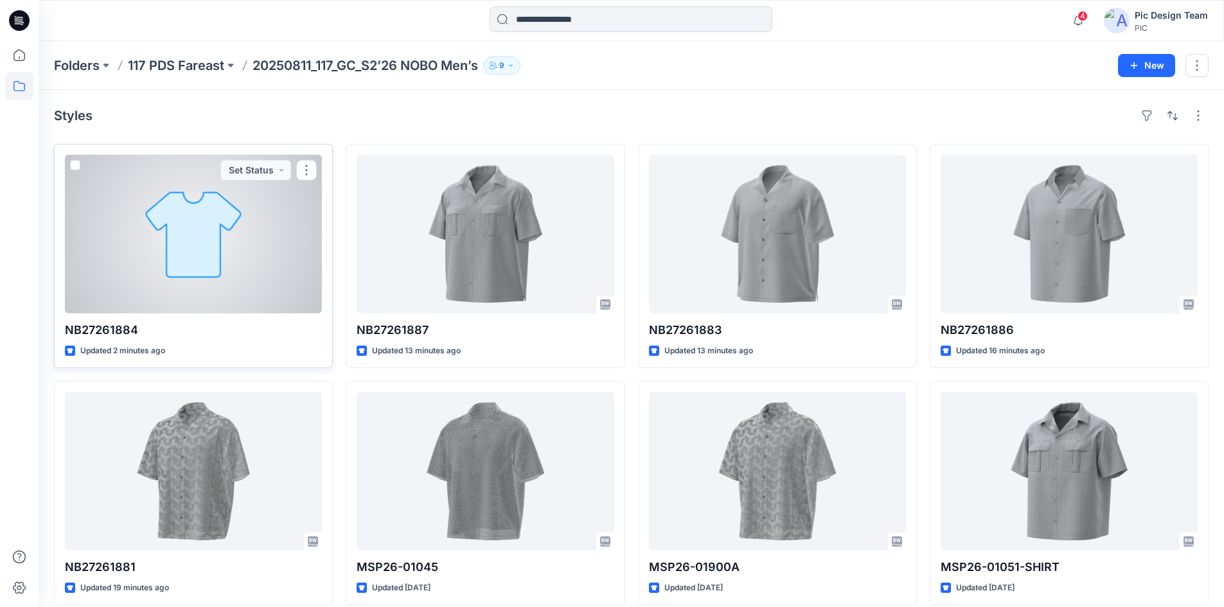
click at [257, 233] on div at bounding box center [193, 234] width 257 height 159
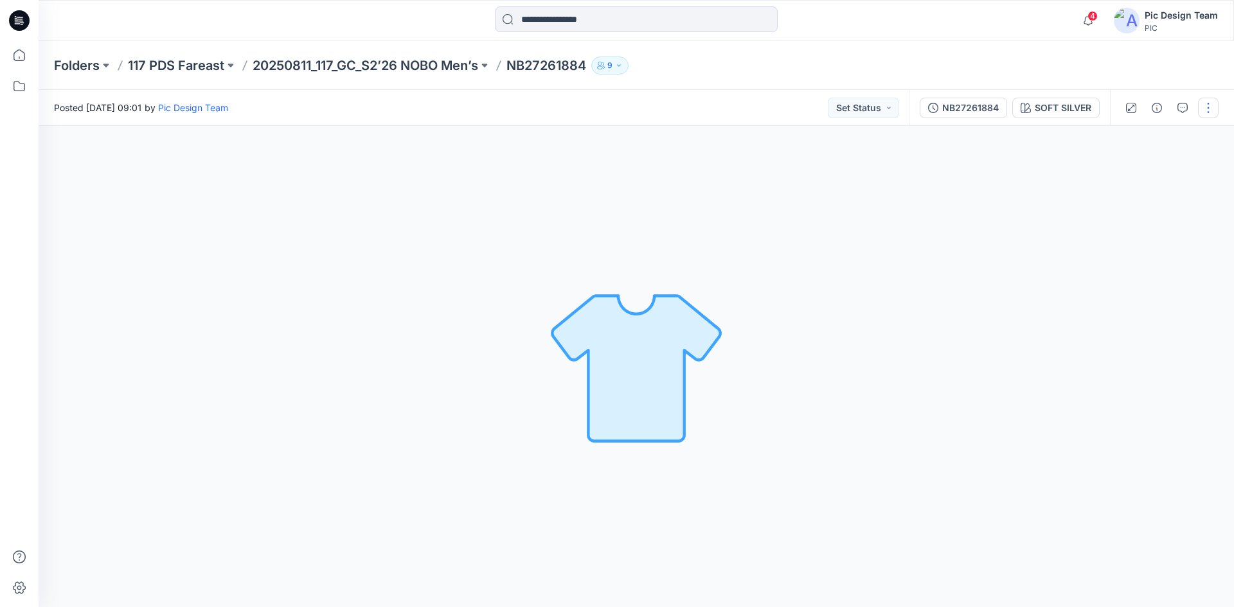
click at [1211, 103] on button "button" at bounding box center [1208, 108] width 21 height 21
click at [1139, 170] on button "Edit" at bounding box center [1154, 174] width 118 height 24
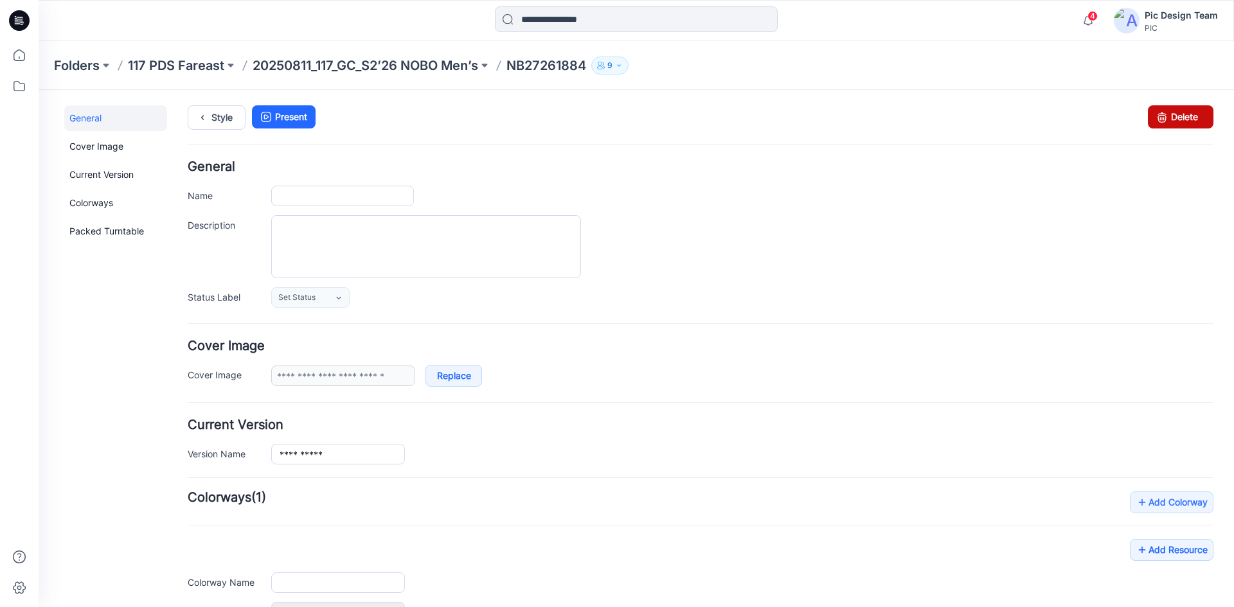
type input "**********"
click at [1153, 114] on icon at bounding box center [1162, 116] width 18 height 23
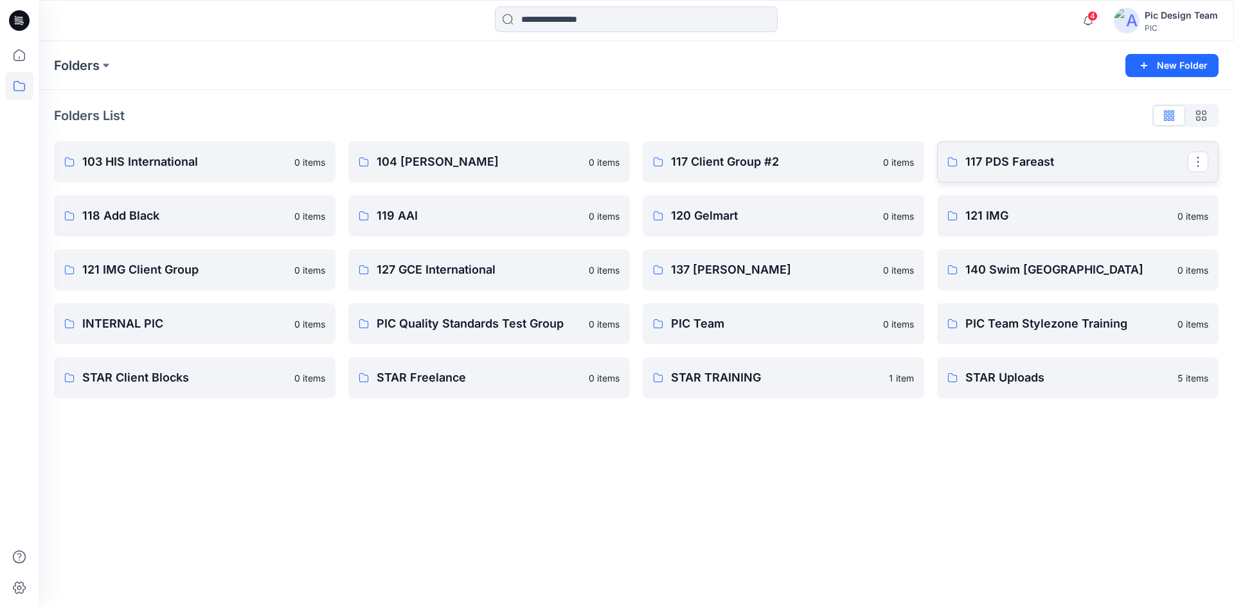
click at [997, 174] on link "117 PDS Fareast" at bounding box center [1077, 161] width 281 height 41
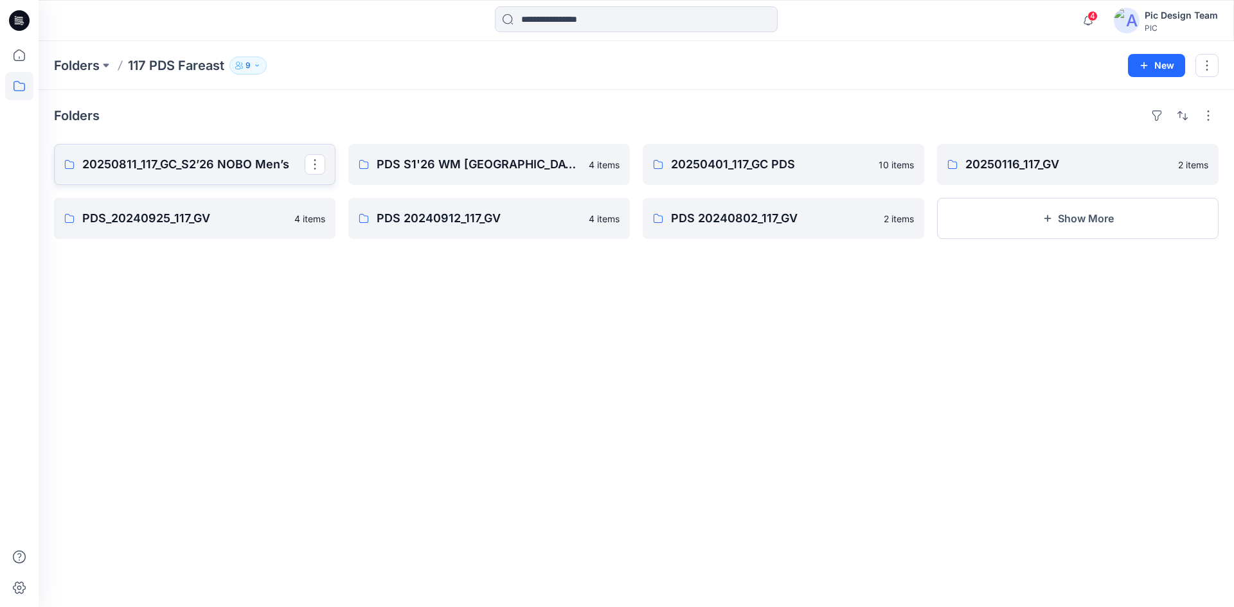
click at [190, 167] on p "20250811_117_GC_S2’26 NOBO Men’s" at bounding box center [193, 164] width 222 height 18
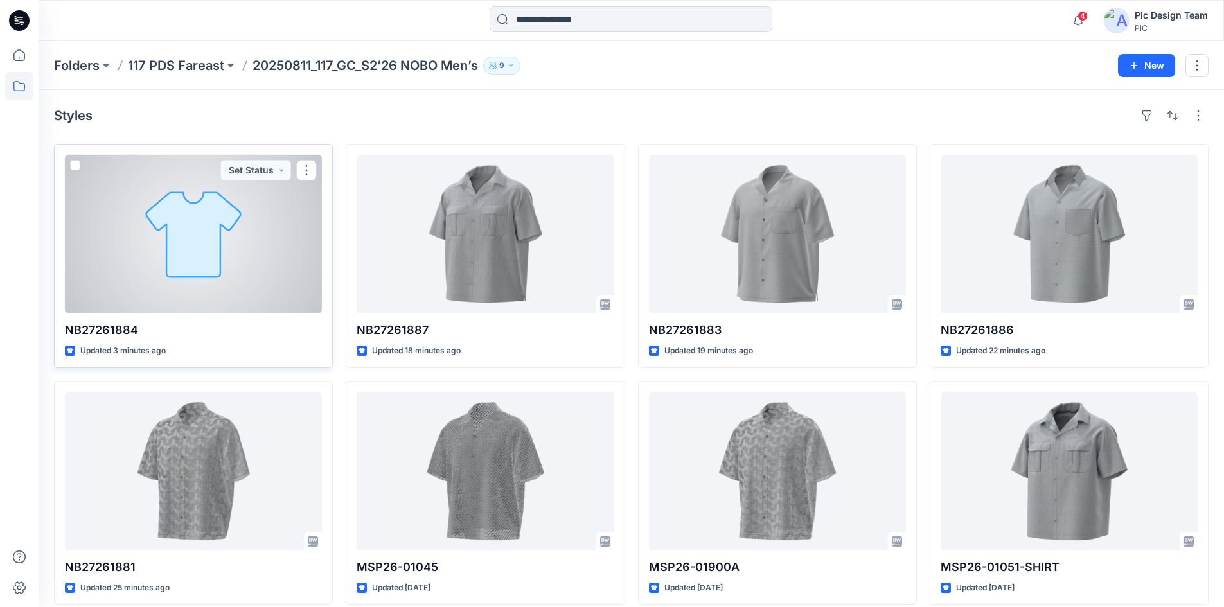
click at [279, 238] on div at bounding box center [193, 234] width 257 height 159
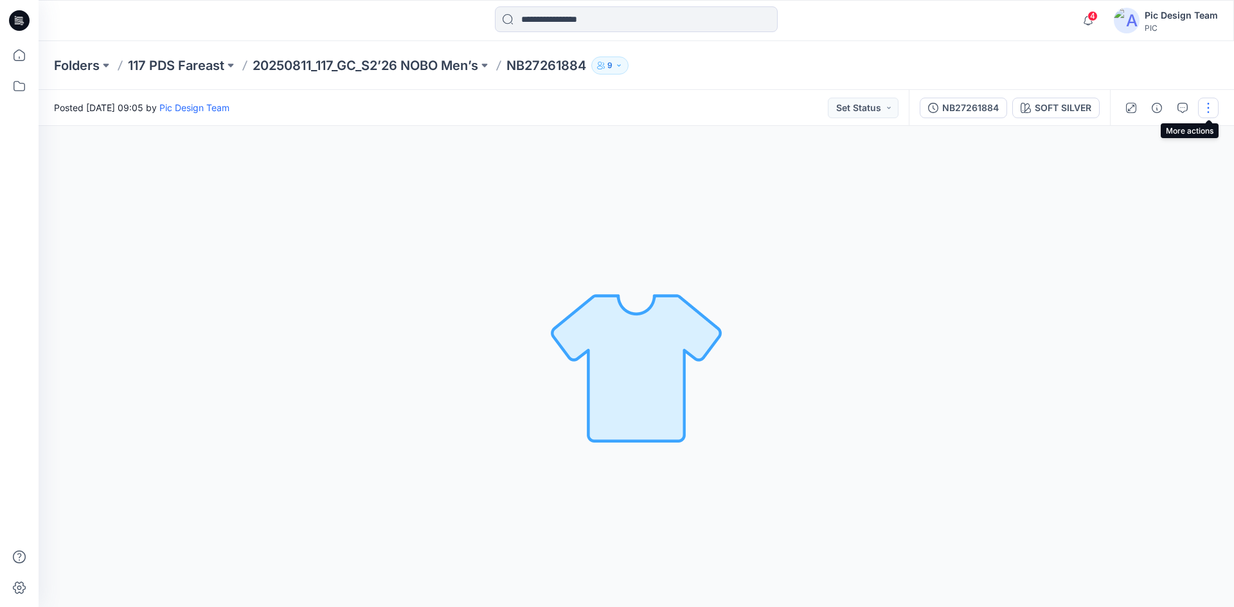
click at [1211, 107] on button "button" at bounding box center [1208, 108] width 21 height 21
click at [1153, 167] on button "Edit" at bounding box center [1154, 174] width 118 height 24
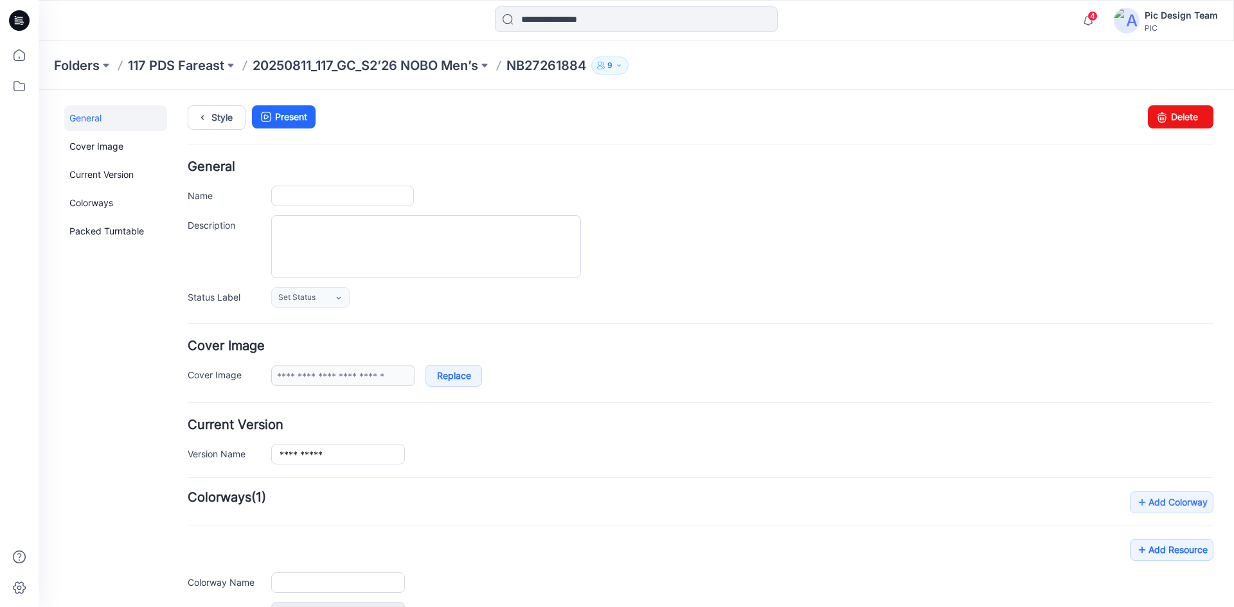
type input "**********"
click at [1166, 501] on link "Add Colorway" at bounding box center [1172, 503] width 84 height 22
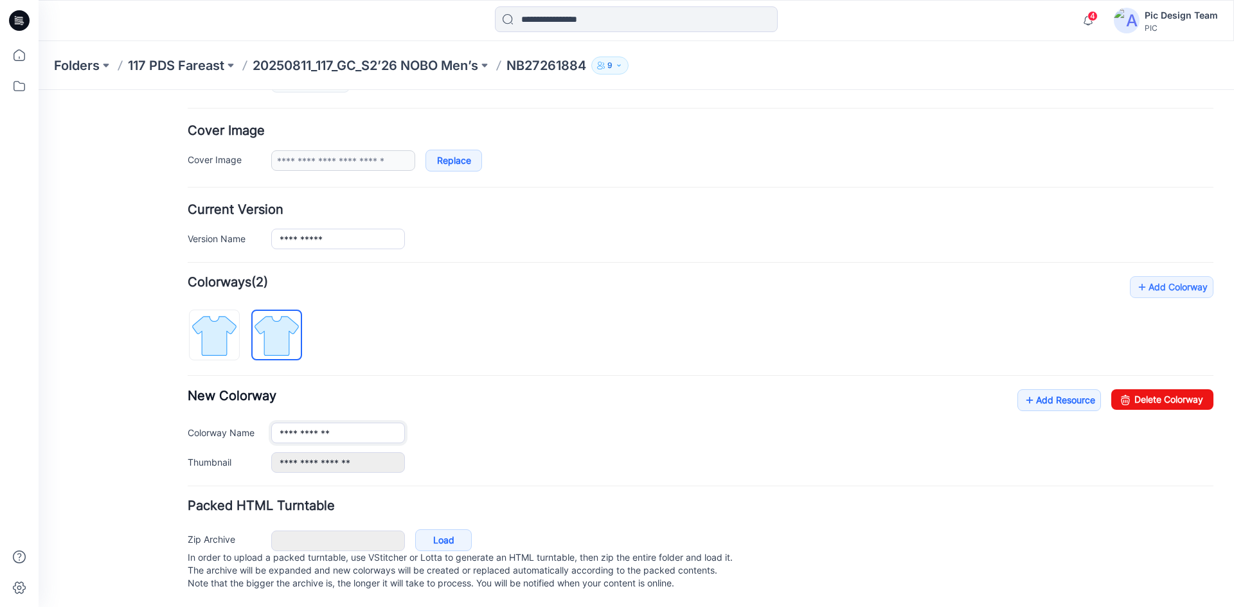
scroll to position [228, 0]
click at [1157, 389] on link "Delete Colorway" at bounding box center [1162, 399] width 102 height 21
type input "**********"
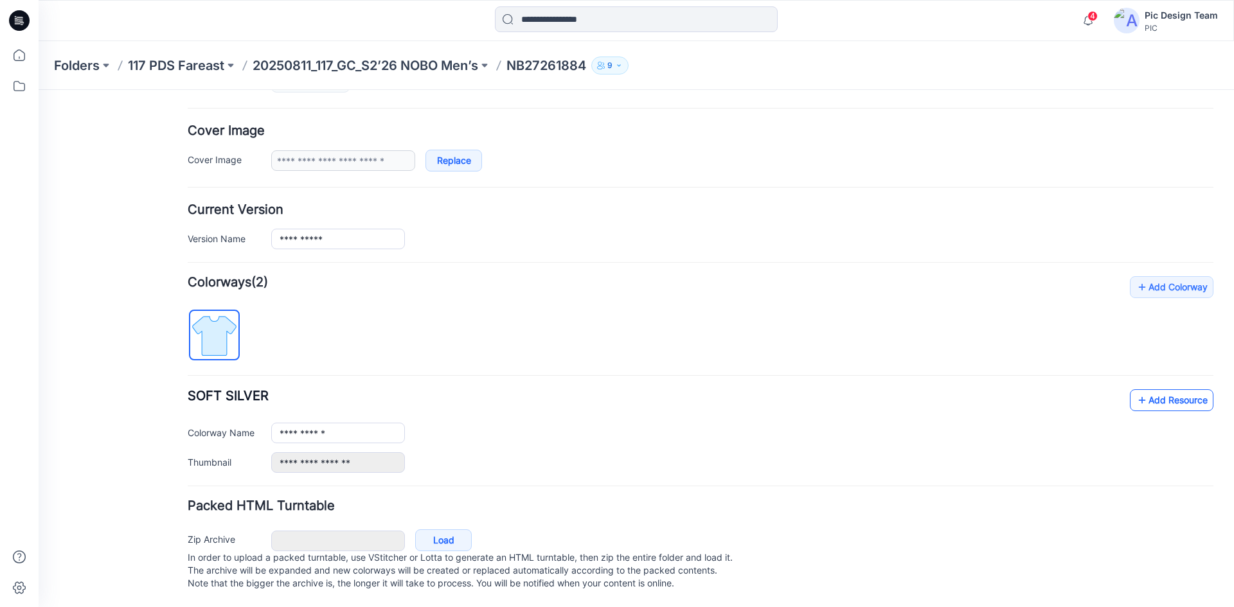
click at [1155, 389] on link "Add Resource" at bounding box center [1172, 400] width 84 height 22
click at [1172, 389] on link "Add Resource" at bounding box center [1172, 400] width 84 height 22
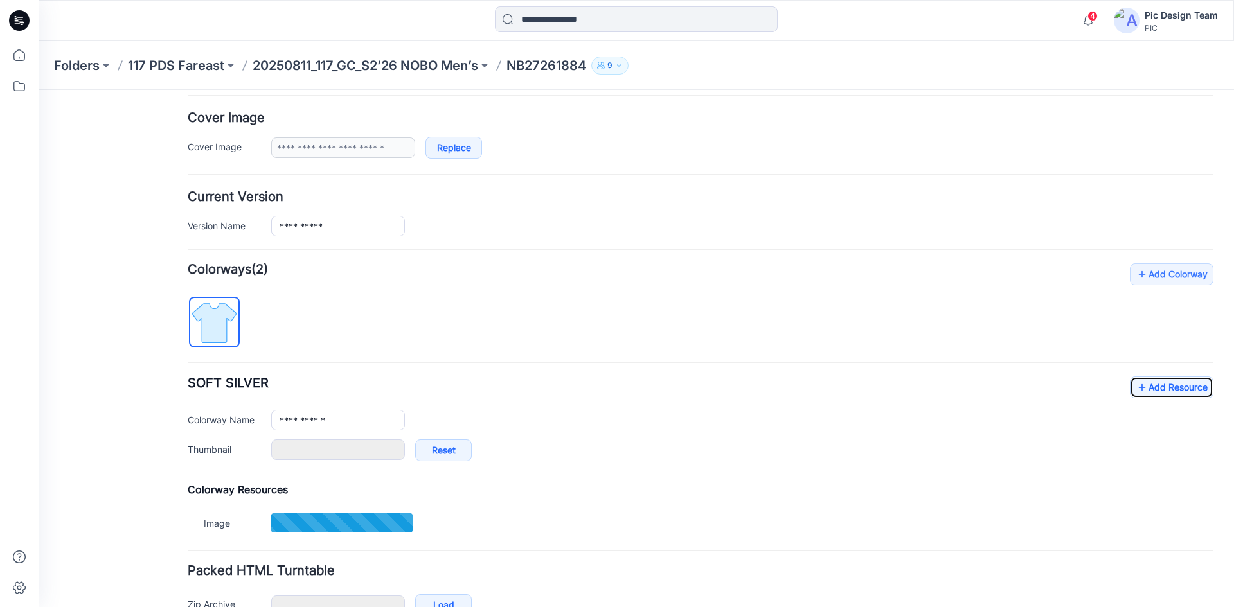
type input "**********"
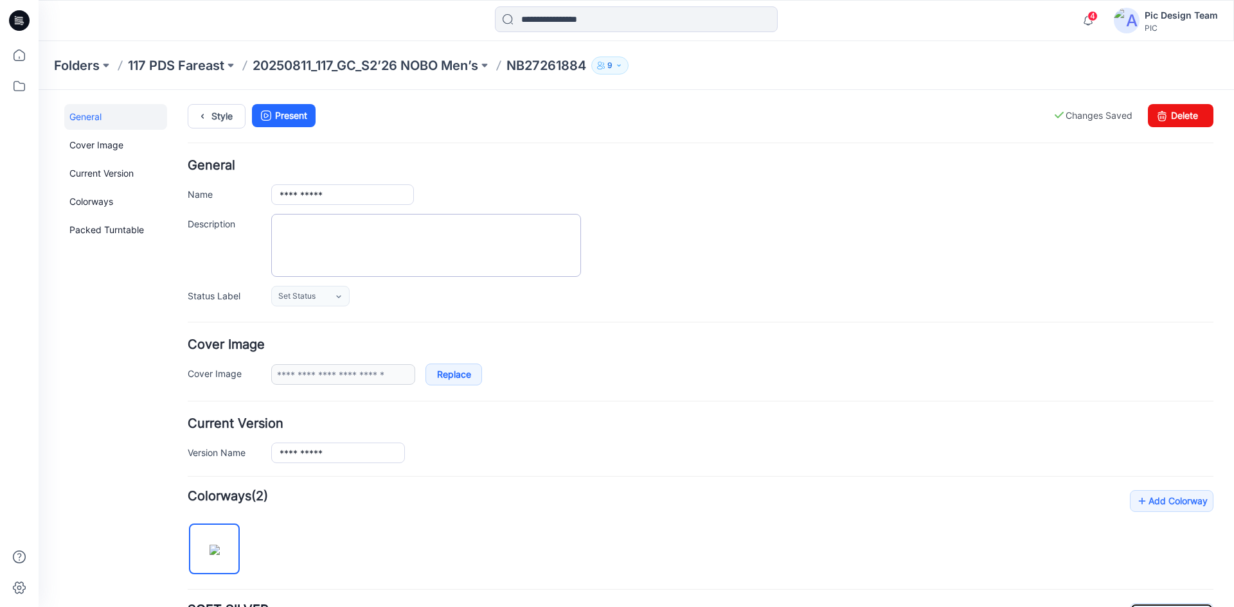
scroll to position [0, 0]
click at [196, 114] on icon at bounding box center [202, 117] width 18 height 23
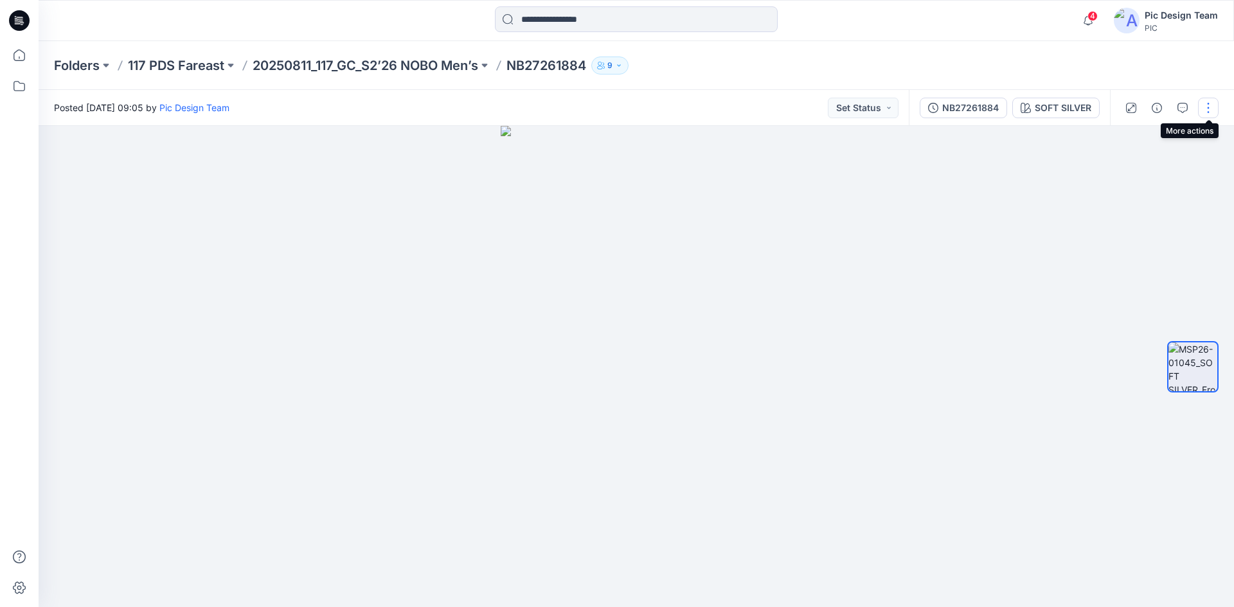
click at [1214, 107] on button "button" at bounding box center [1208, 108] width 21 height 21
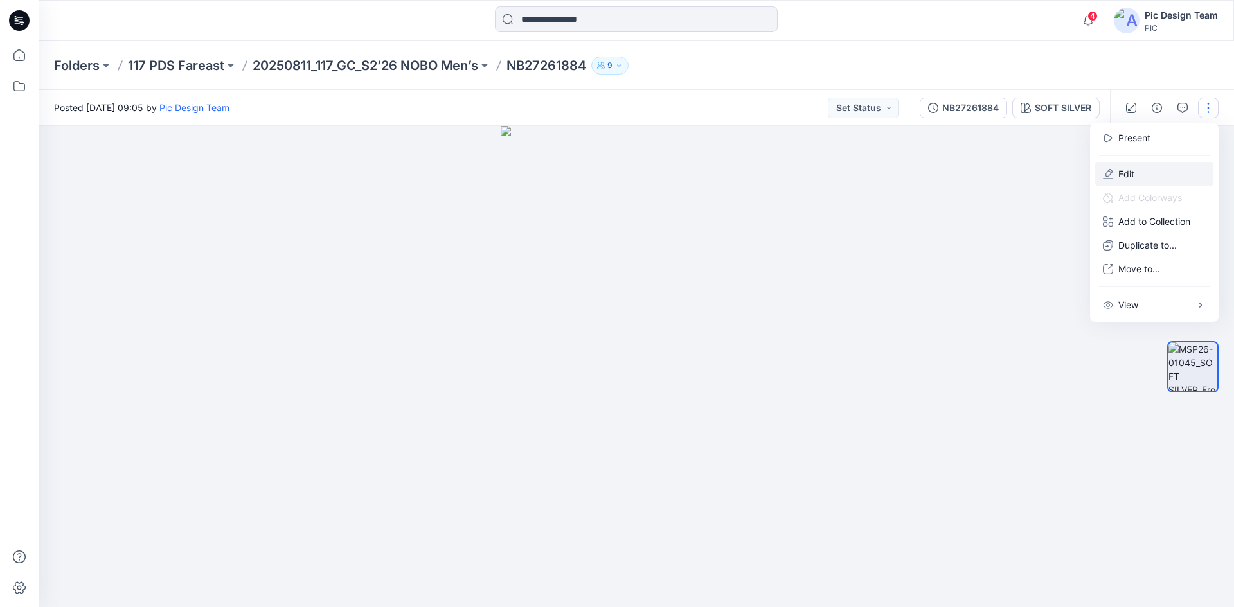
click at [1132, 172] on p "Edit" at bounding box center [1126, 173] width 16 height 13
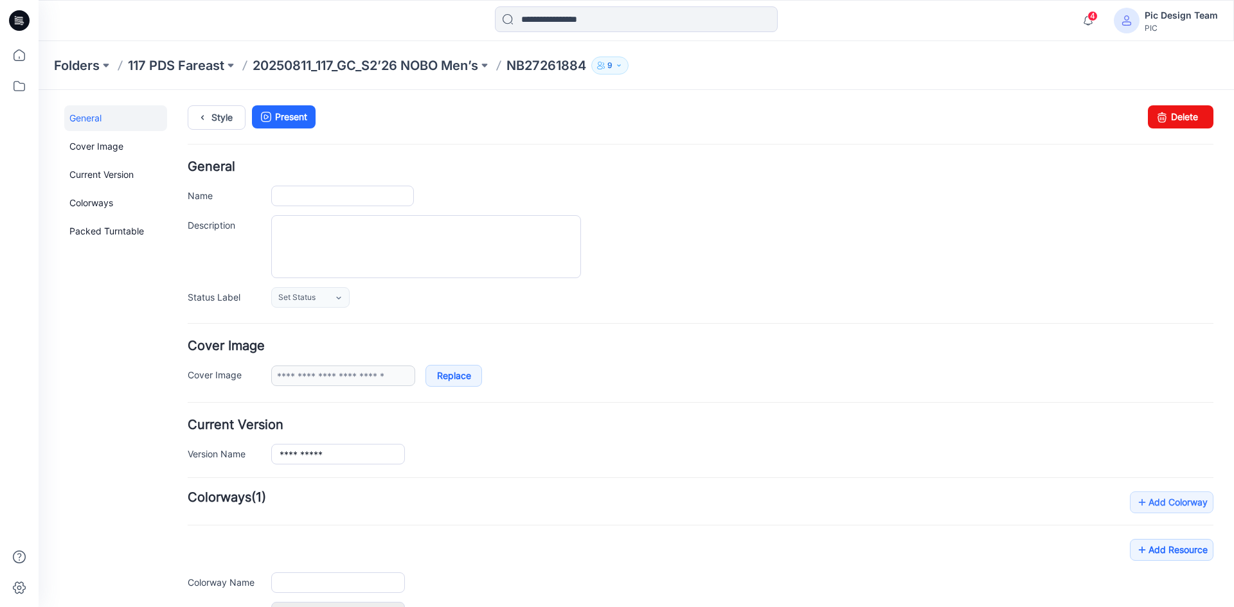
type input "**********"
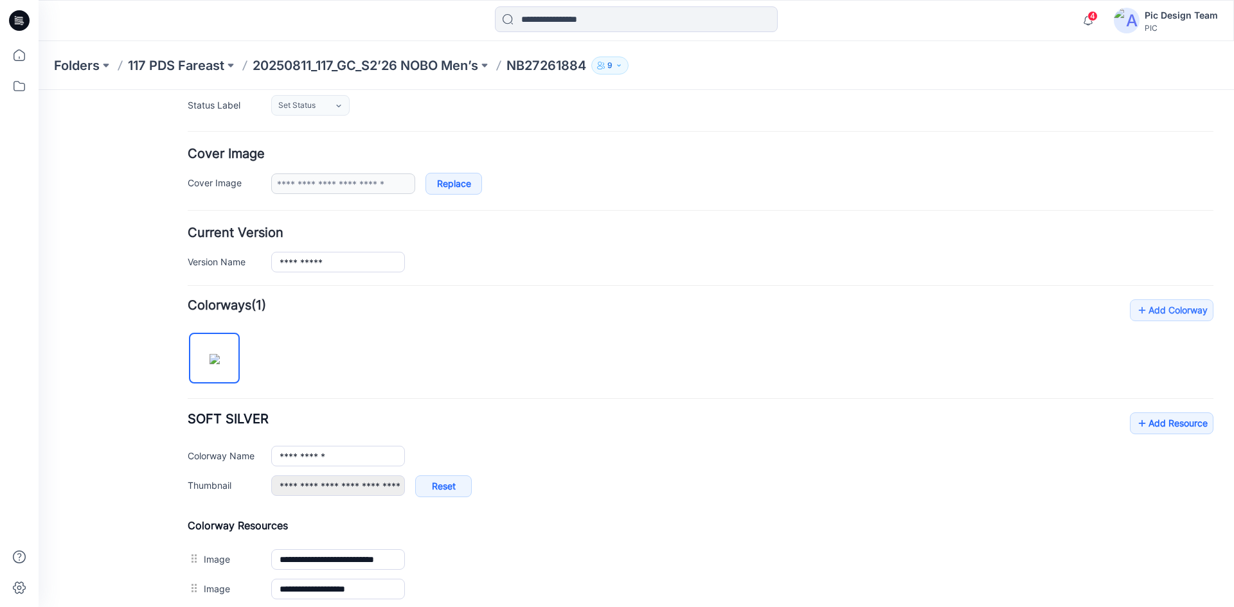
scroll to position [193, 0]
drag, startPoint x: 221, startPoint y: 365, endPoint x: 271, endPoint y: 386, distance: 54.2
click at [271, 386] on div "**********" at bounding box center [700, 495] width 1025 height 393
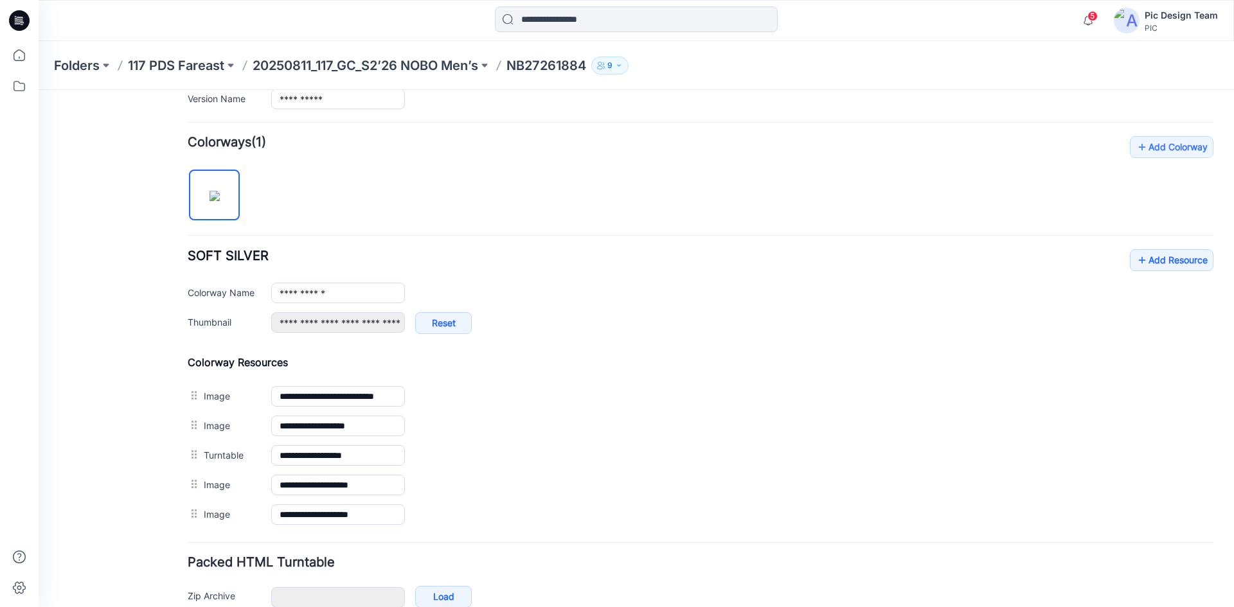
scroll to position [425, 0]
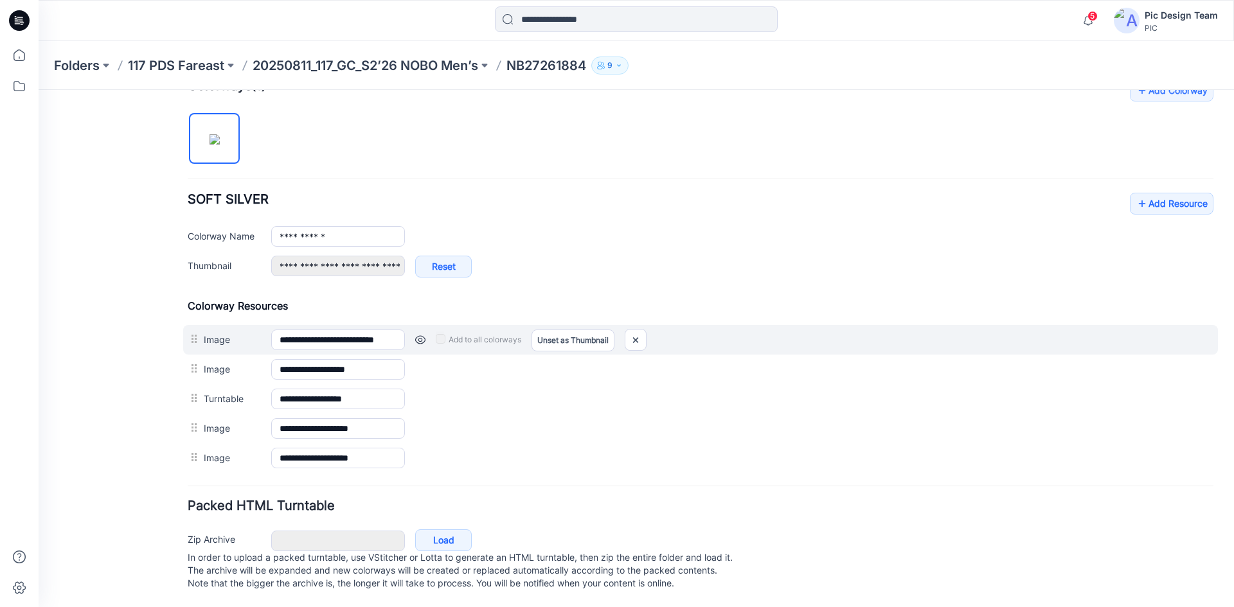
click at [421, 335] on link at bounding box center [420, 340] width 10 height 10
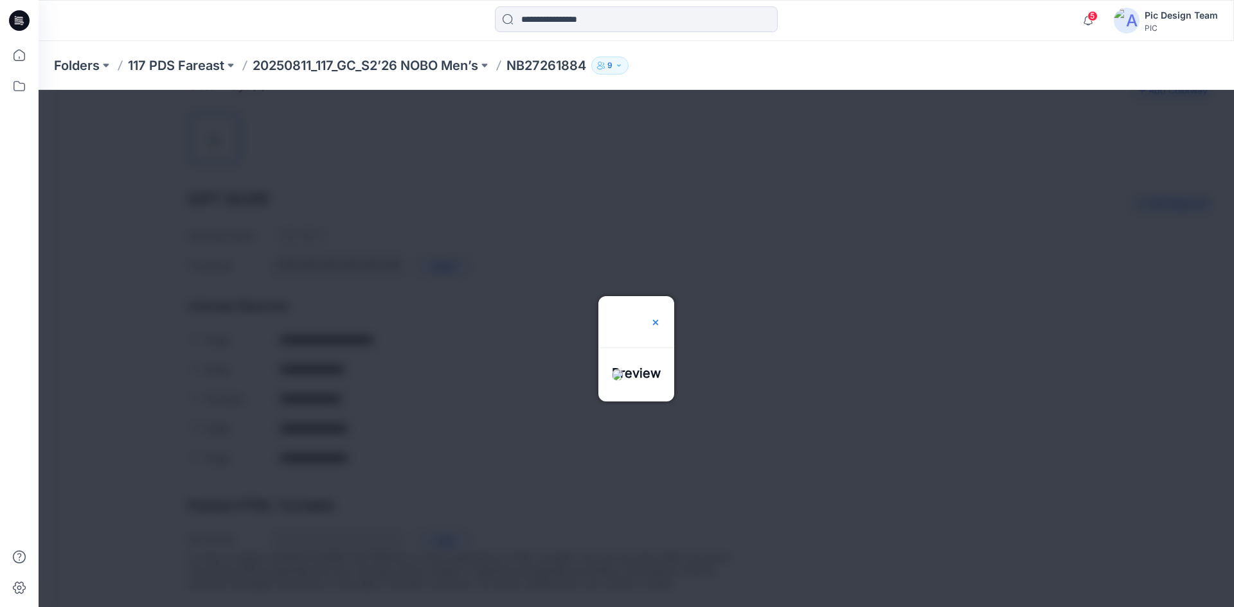
click at [661, 317] on img at bounding box center [655, 322] width 10 height 10
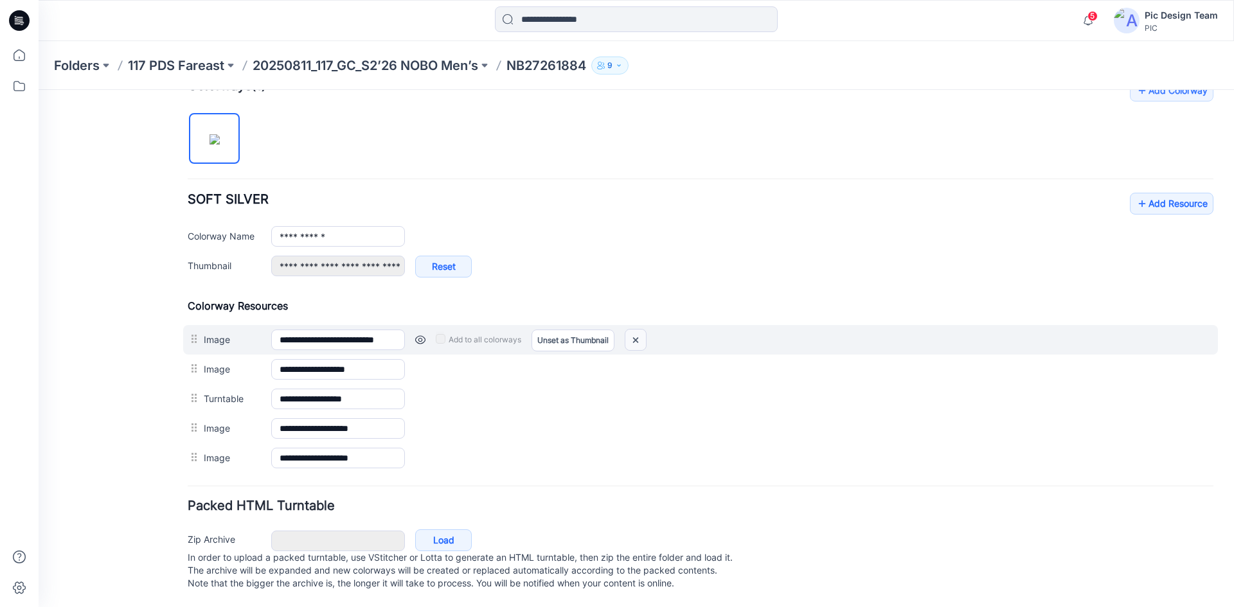
click at [635, 330] on img at bounding box center [635, 340] width 21 height 21
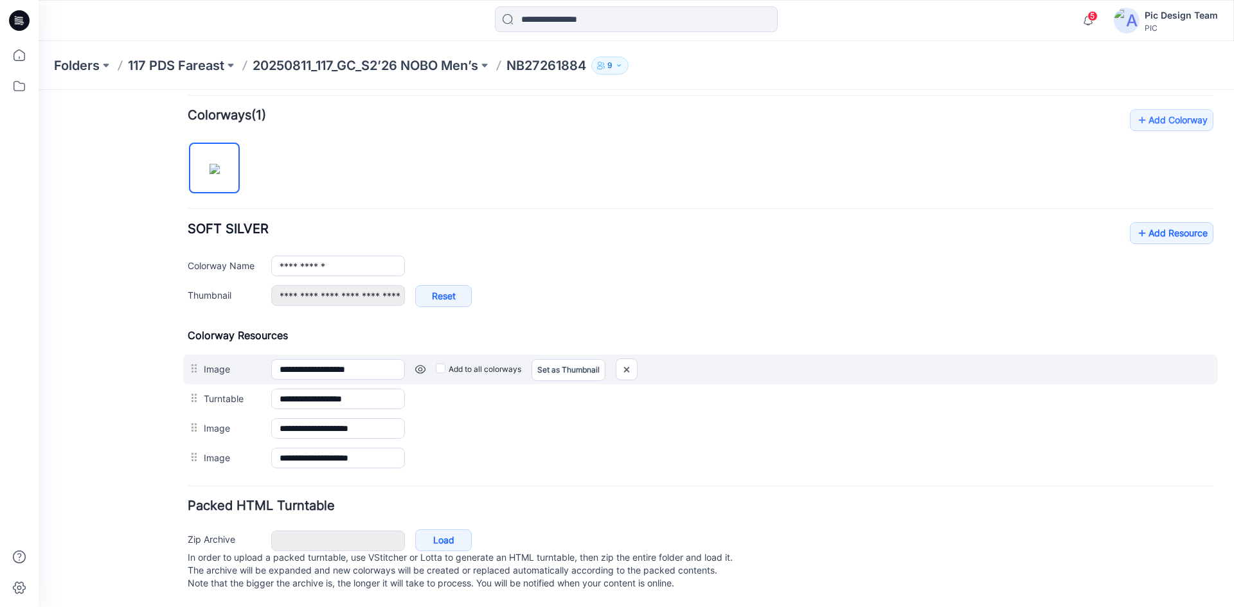
type input "**********"
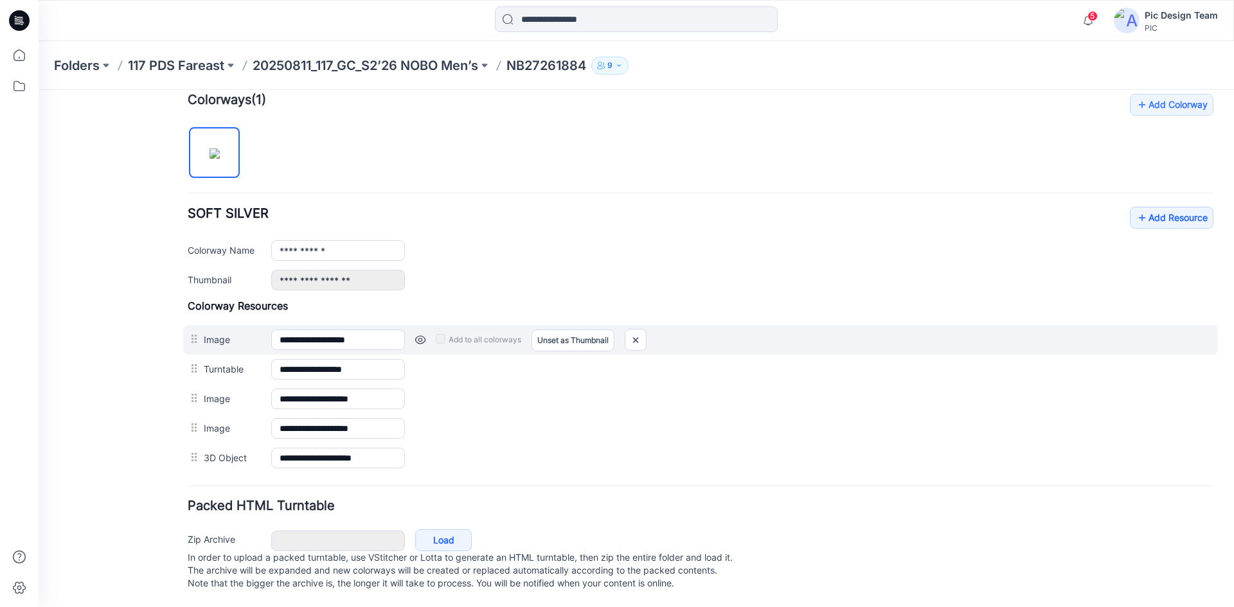
click at [420, 335] on link at bounding box center [420, 340] width 10 height 10
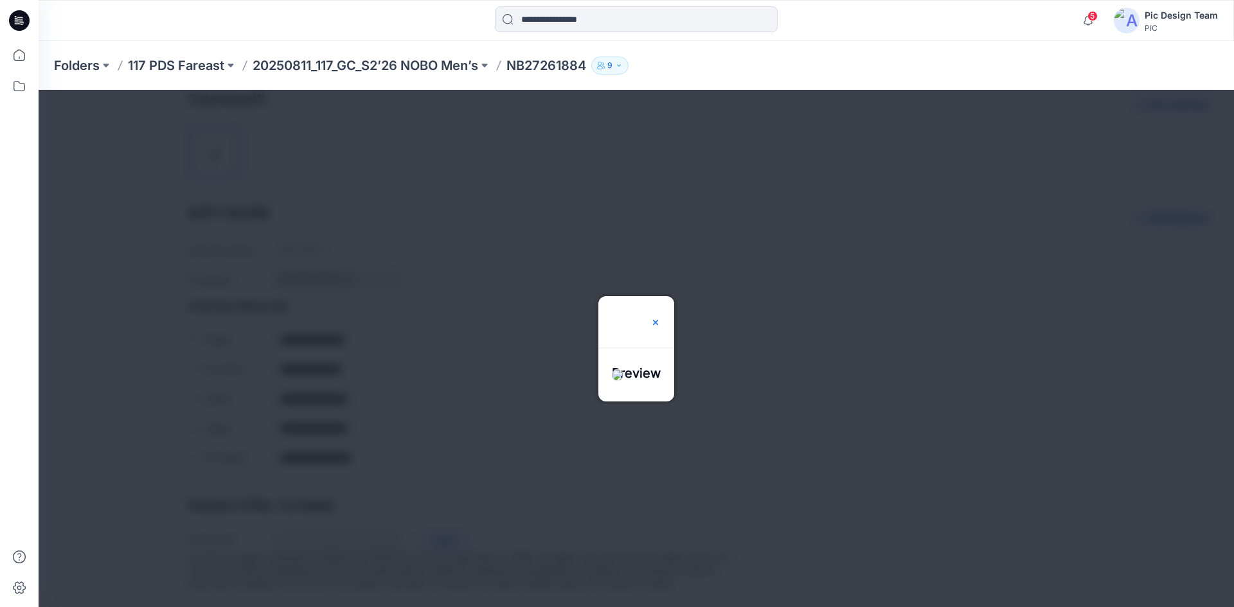
click at [661, 317] on img at bounding box center [655, 322] width 10 height 10
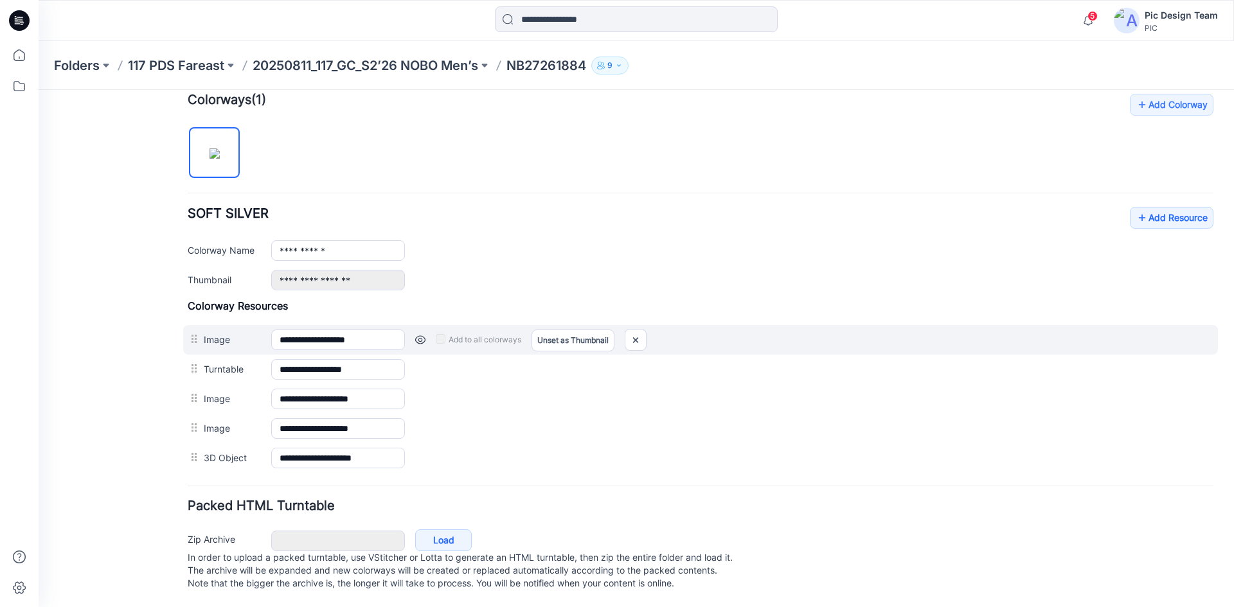
click at [420, 335] on link at bounding box center [420, 340] width 10 height 10
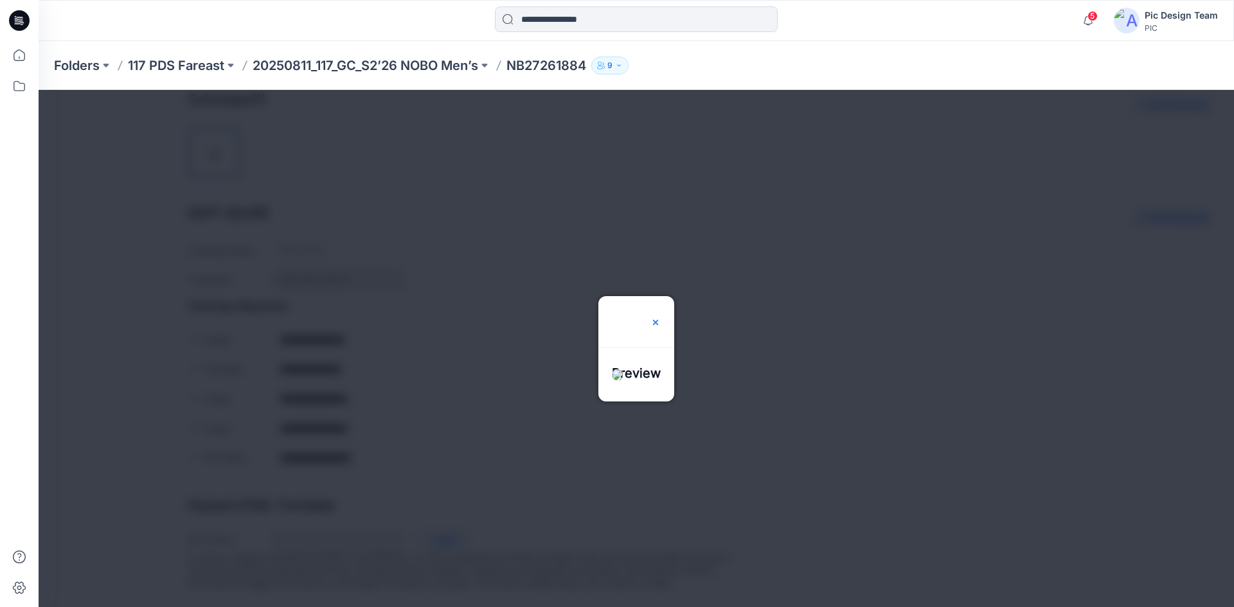
click at [661, 317] on img at bounding box center [655, 322] width 10 height 10
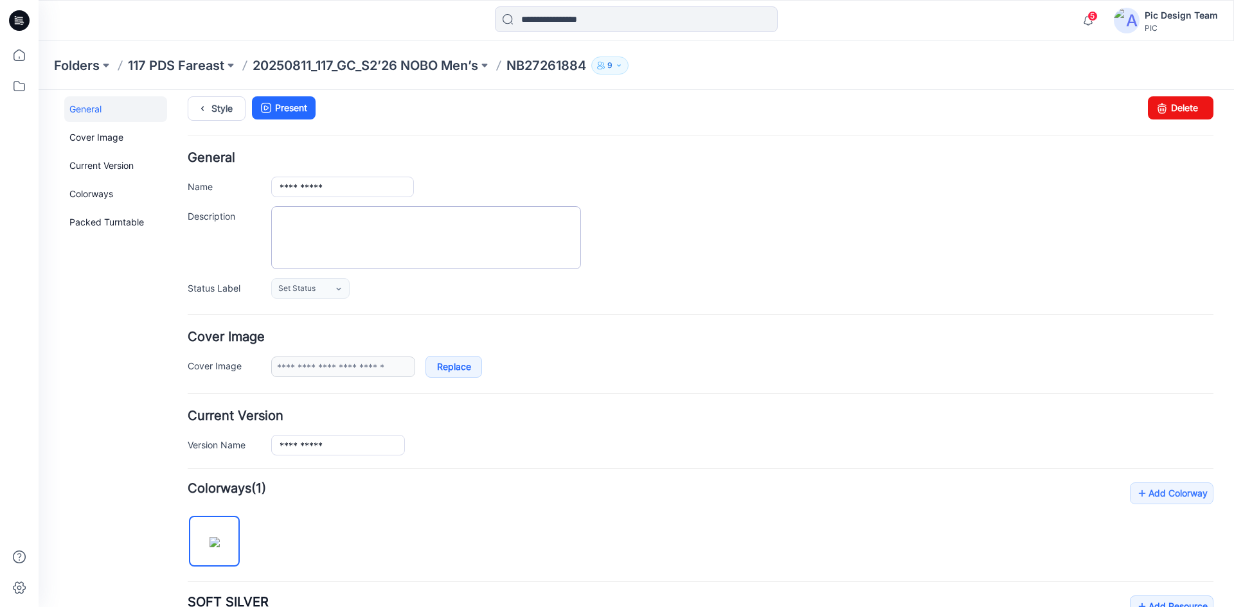
scroll to position [0, 0]
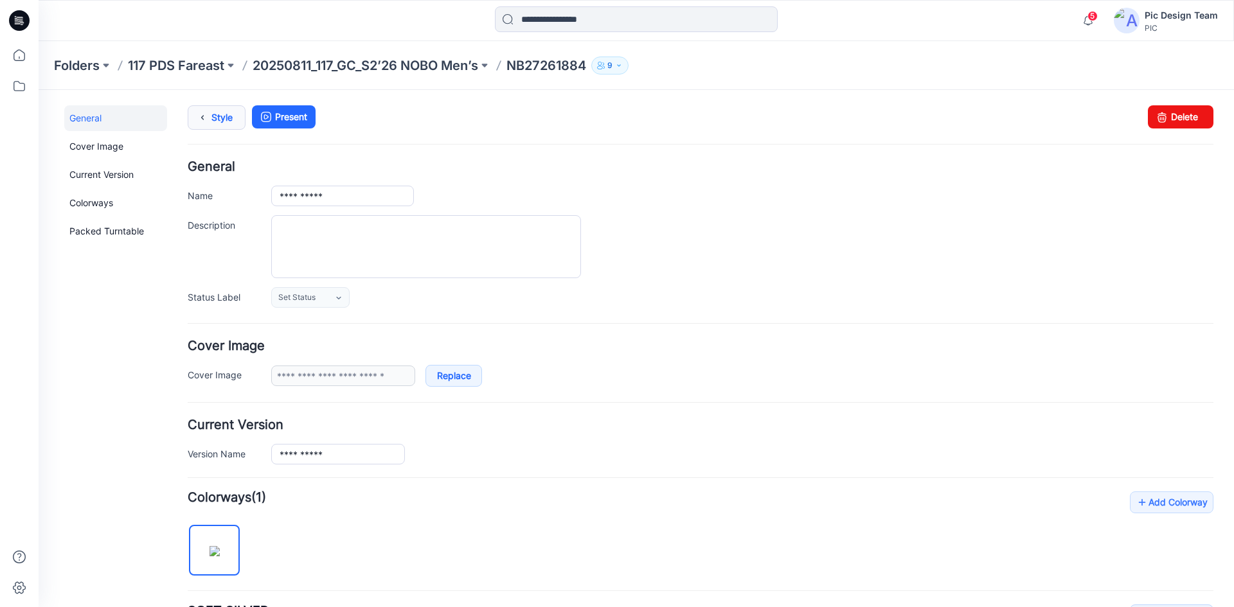
click at [210, 112] on icon at bounding box center [202, 117] width 18 height 23
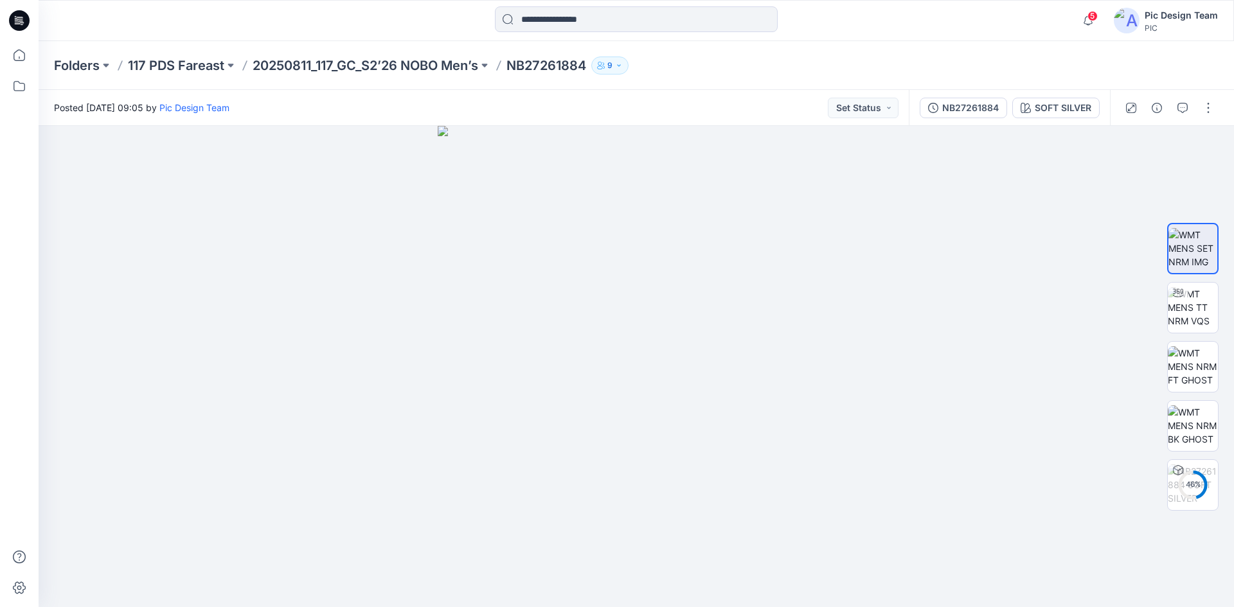
click at [376, 65] on p "20250811_117_GC_S2’26 NOBO Men’s" at bounding box center [366, 66] width 226 height 18
